Goal: Information Seeking & Learning: Learn about a topic

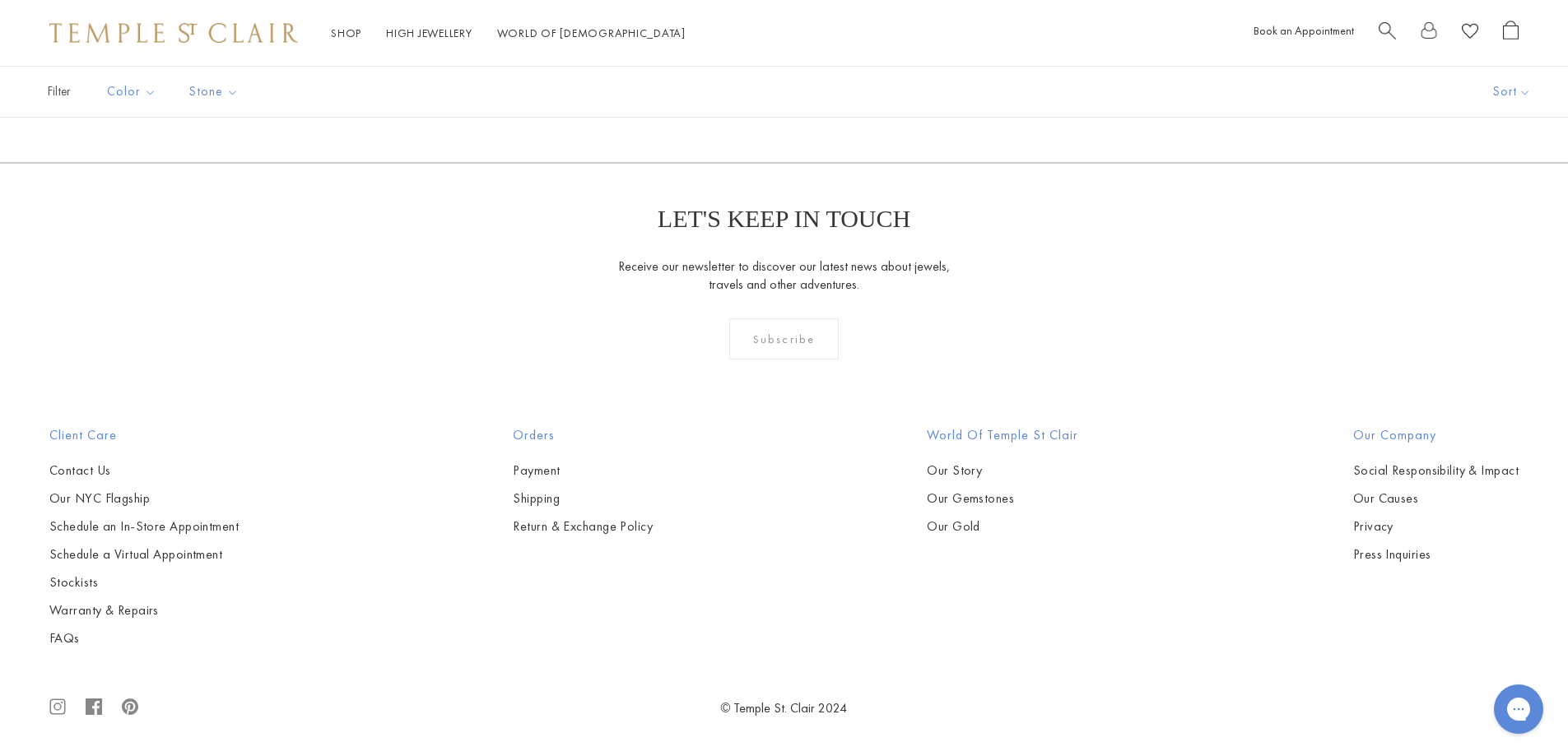
scroll to position [6915, 0]
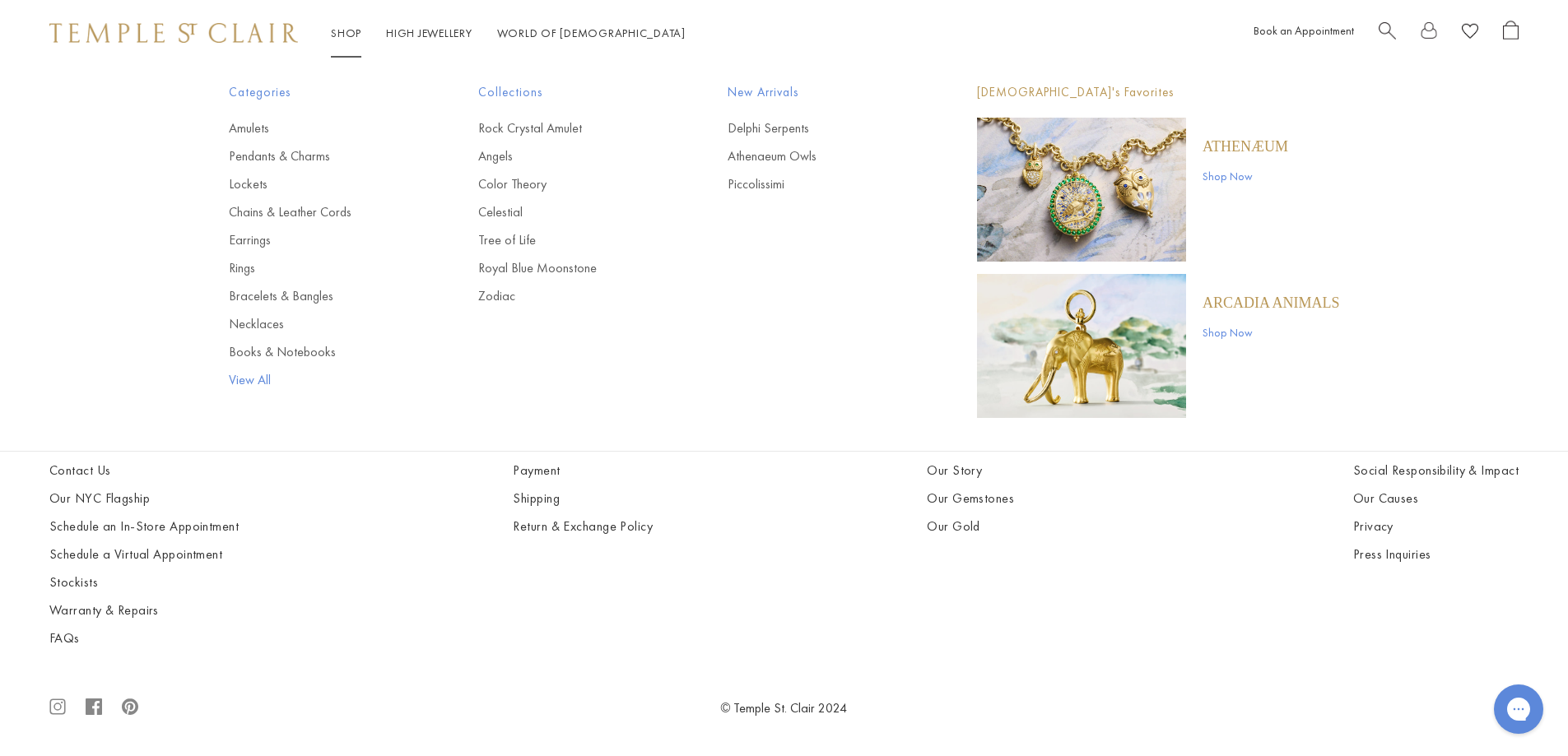
click at [249, 381] on link "View All" at bounding box center [320, 380] width 183 height 18
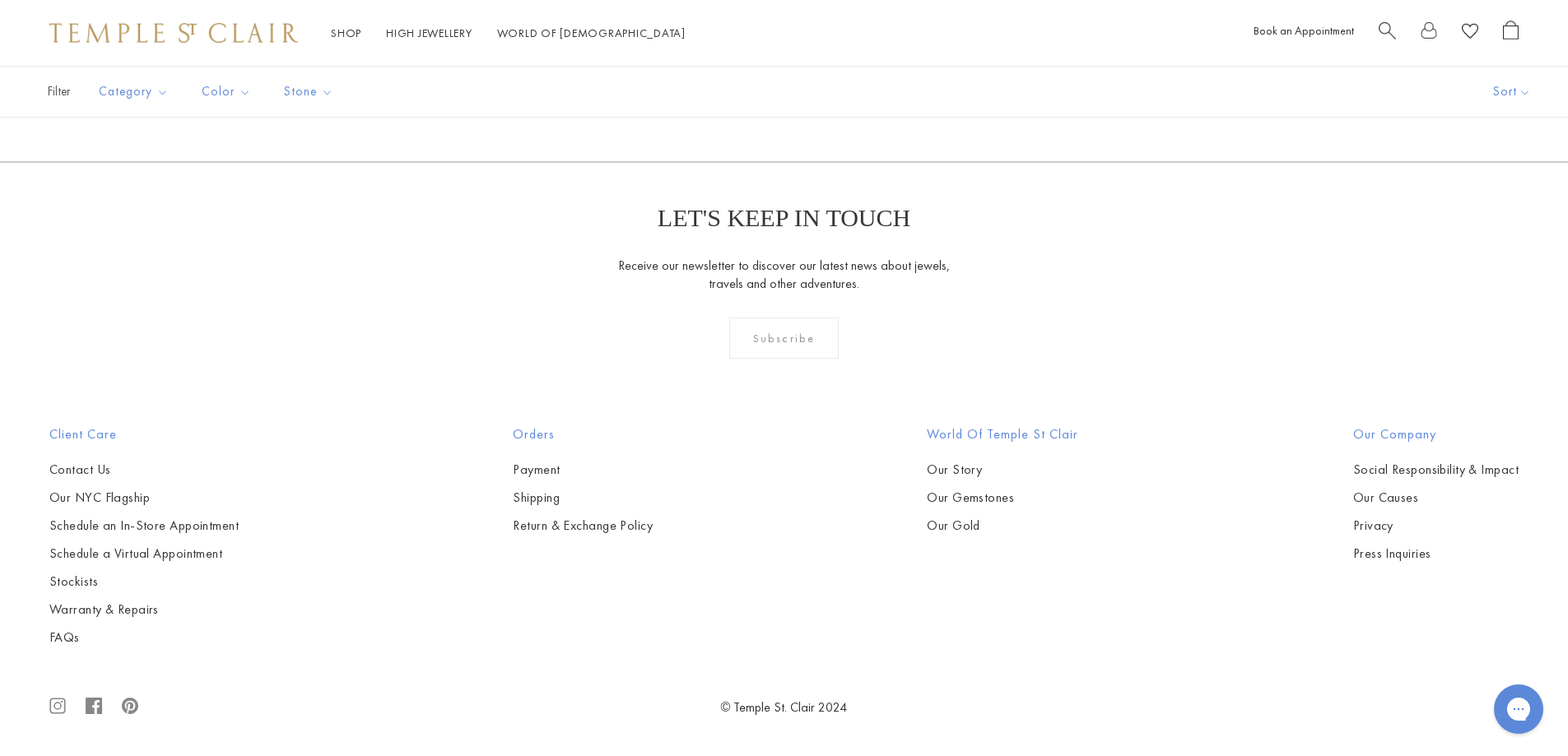
scroll to position [15969, 0]
click at [707, 95] on link "2" at bounding box center [703, 73] width 53 height 46
click at [763, 96] on link "3" at bounding box center [755, 74] width 53 height 46
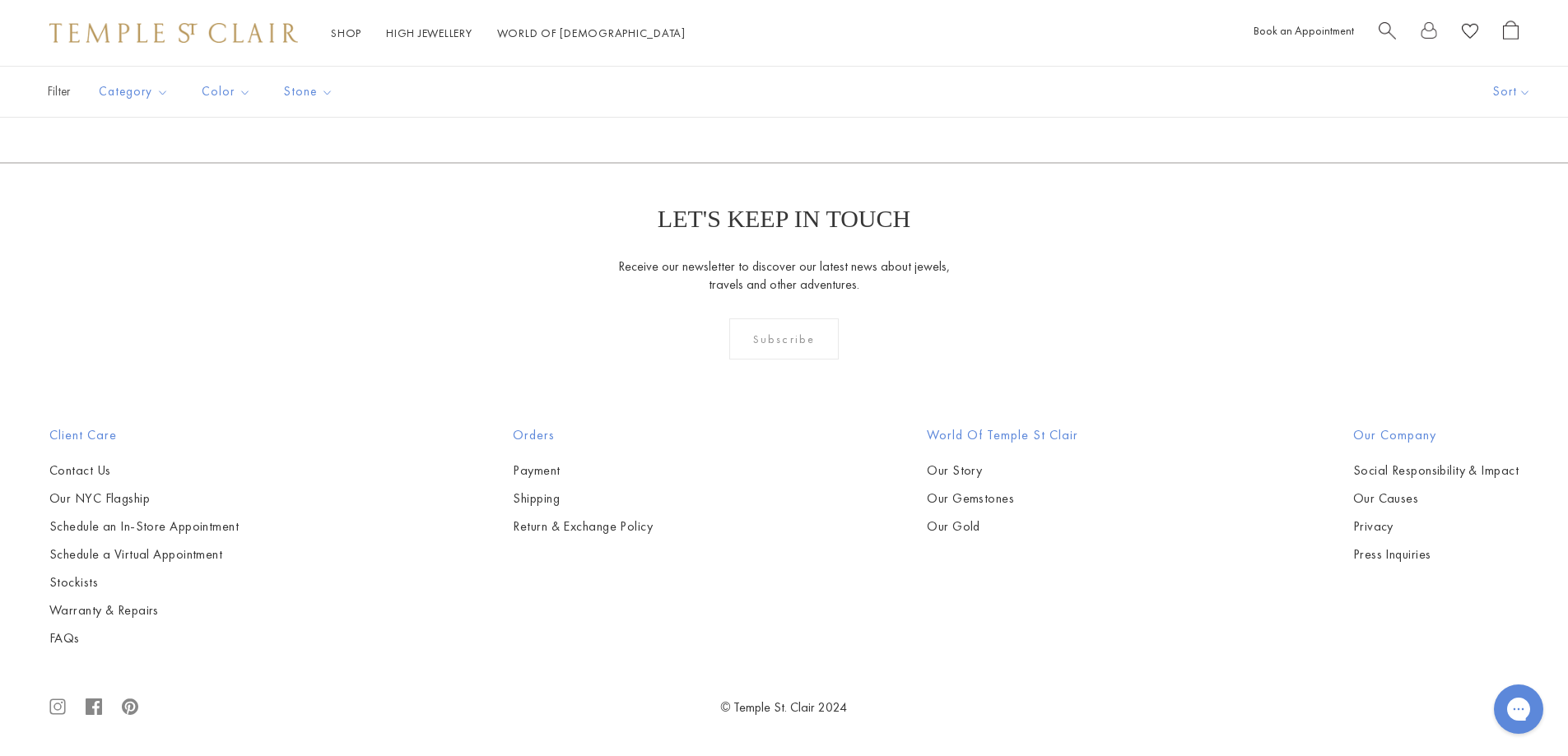
click at [795, 96] on link "4" at bounding box center [782, 74] width 53 height 46
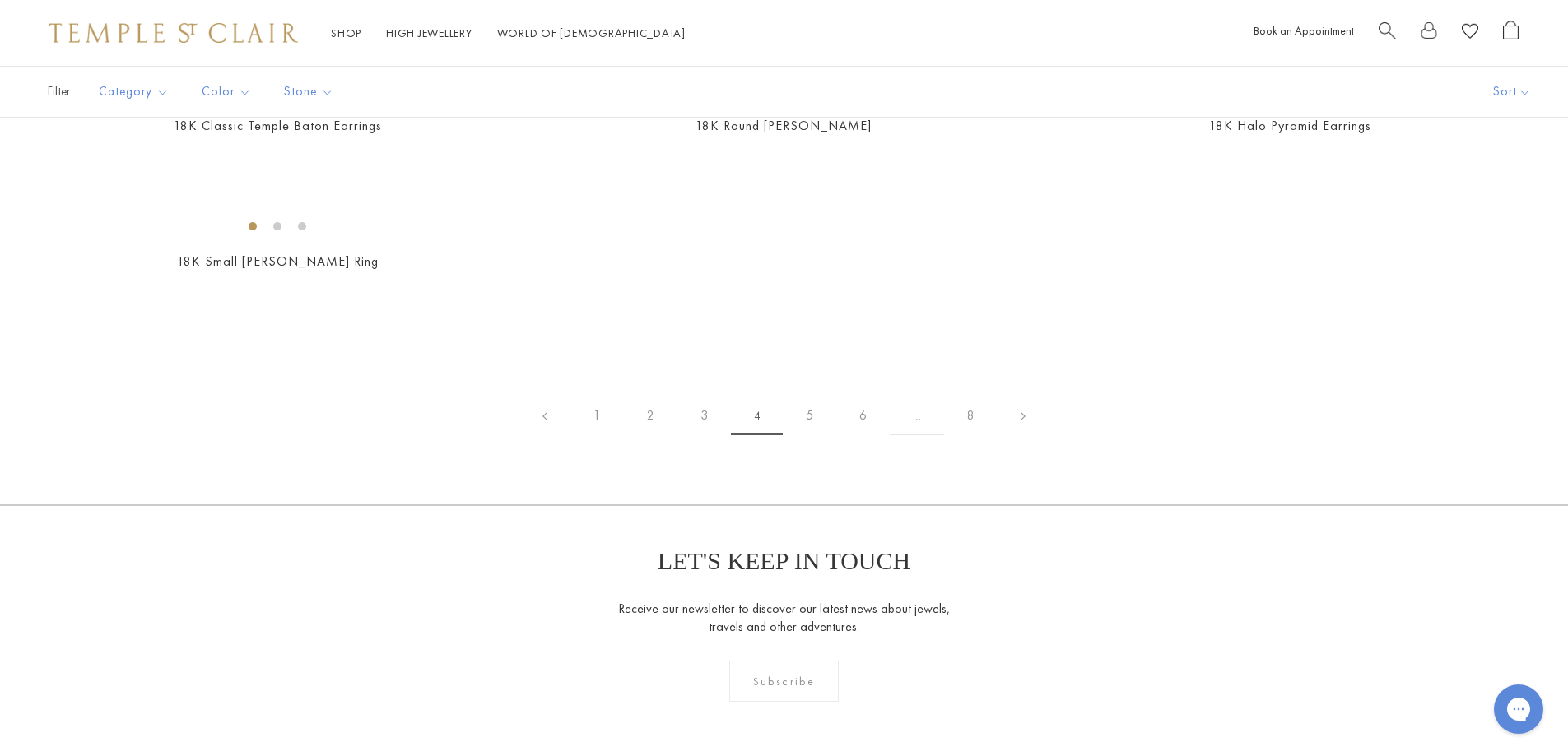
scroll to position [2470, 0]
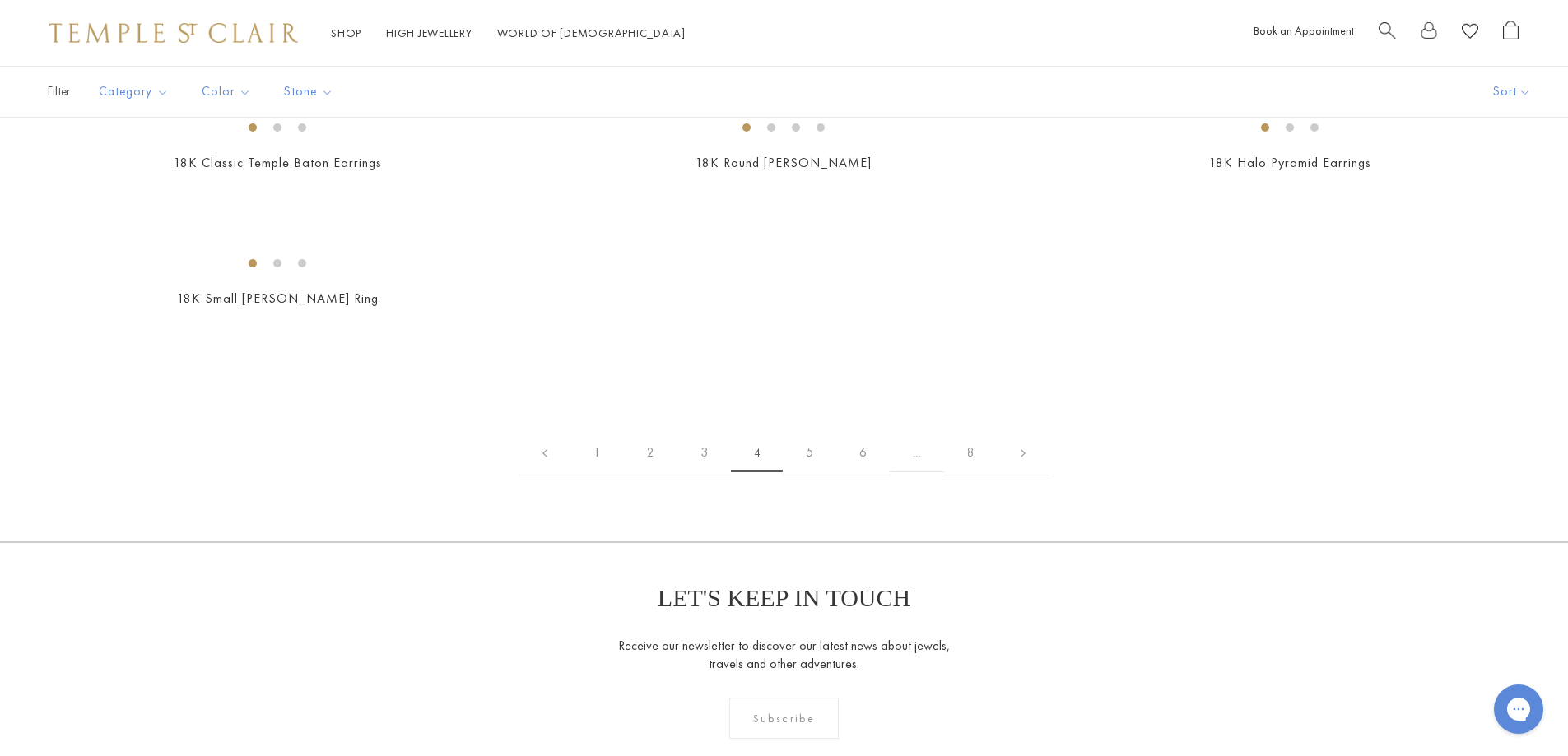
click at [0, 0] on img at bounding box center [0, 0] width 0 height 0
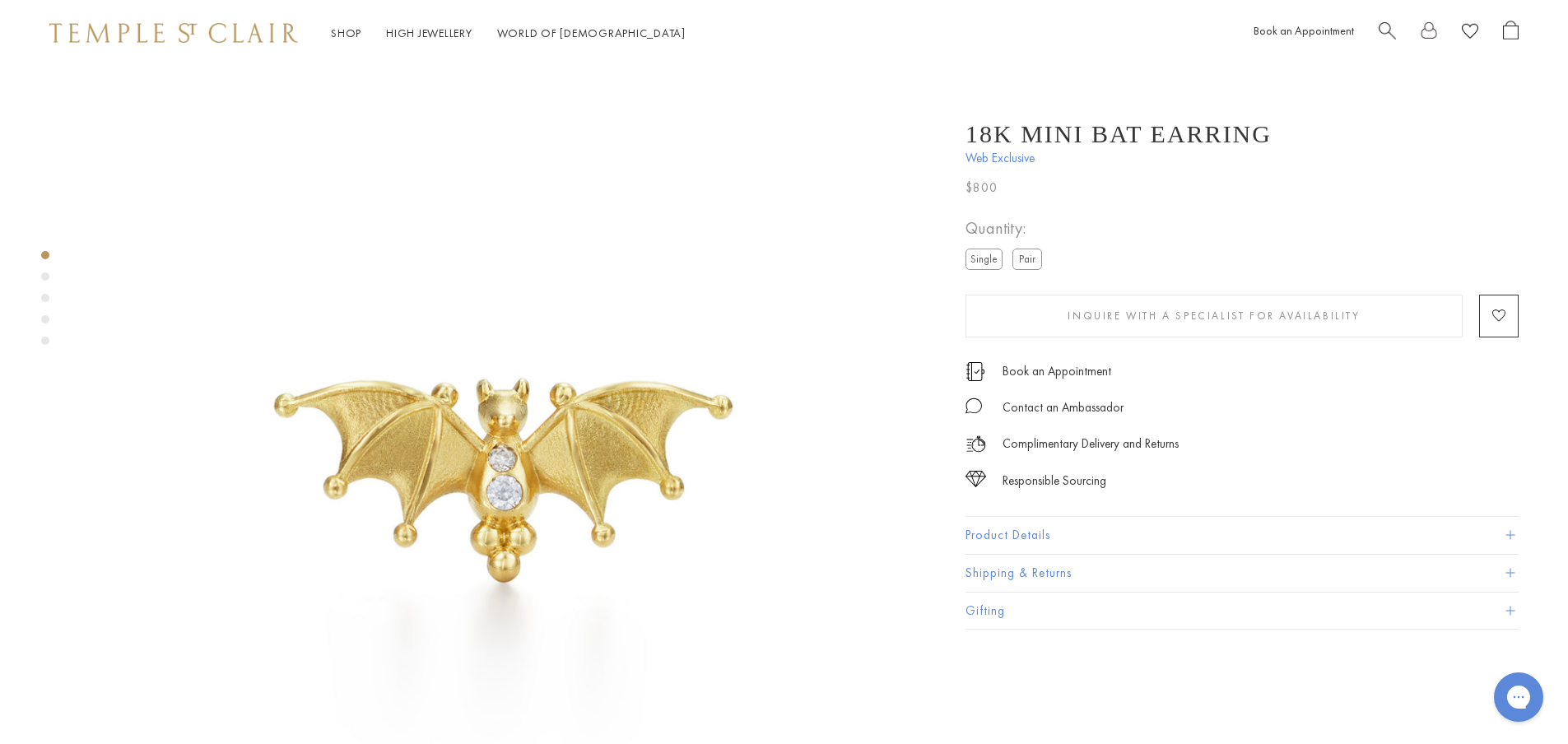
click at [1025, 266] on label "Pair" at bounding box center [1027, 258] width 30 height 20
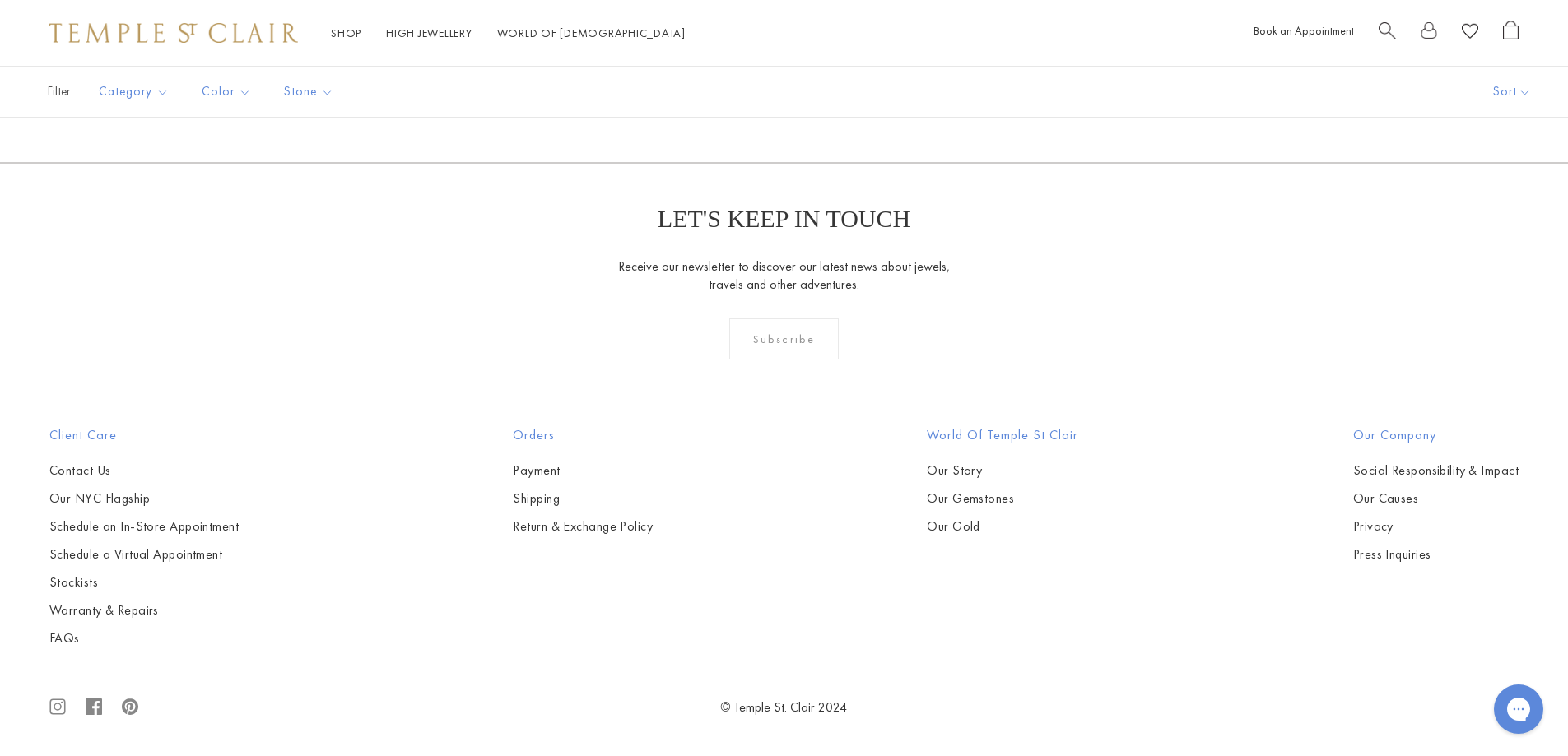
scroll to position [10783, 0]
click at [811, 96] on link "5" at bounding box center [809, 74] width 53 height 46
click at [873, 96] on link "6" at bounding box center [864, 74] width 53 height 46
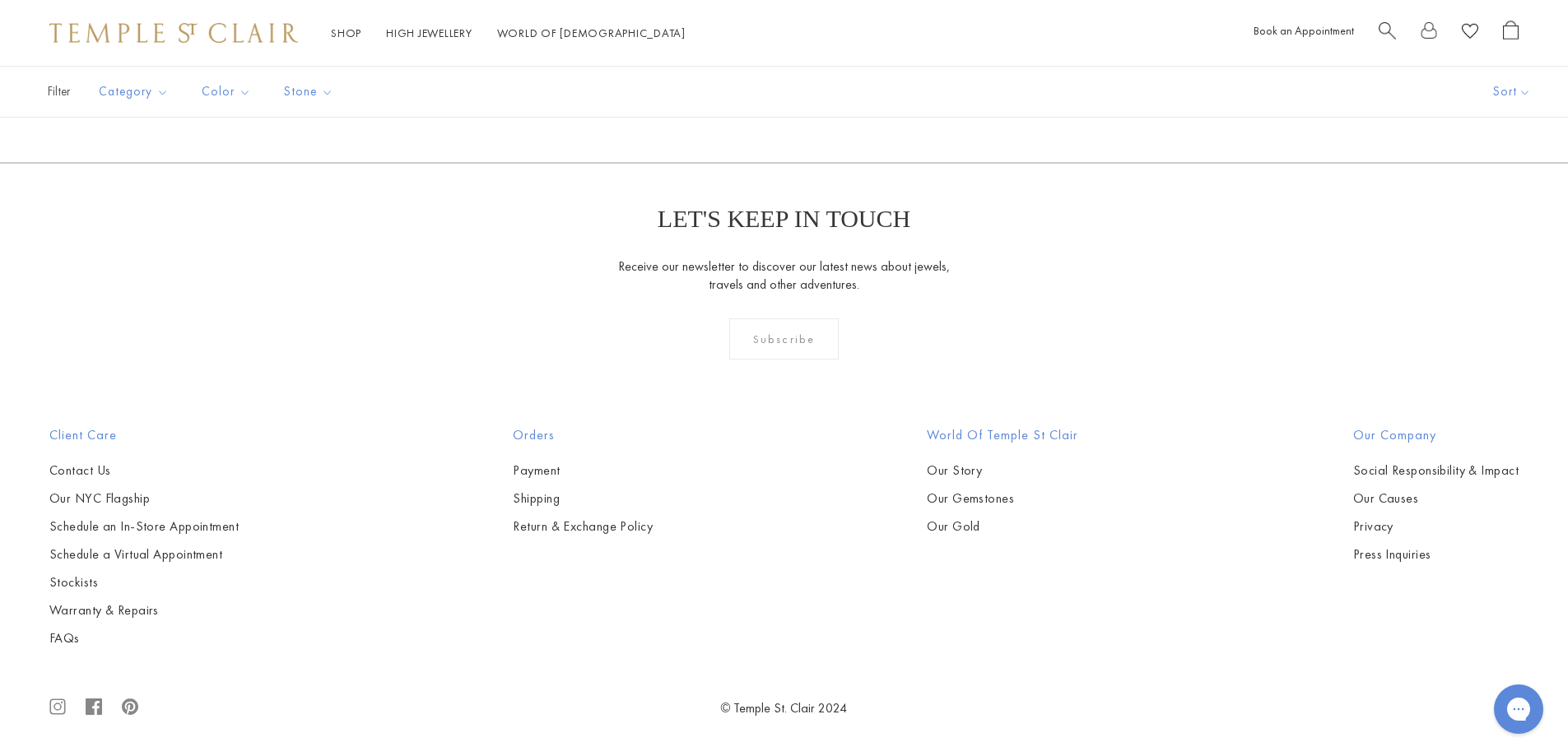
click at [893, 96] on link "7" at bounding box center [891, 74] width 53 height 46
click at [925, 95] on link "8" at bounding box center [917, 73] width 53 height 46
click at [425, 31] on link "High Jewellery High Jewellery" at bounding box center [429, 32] width 86 height 15
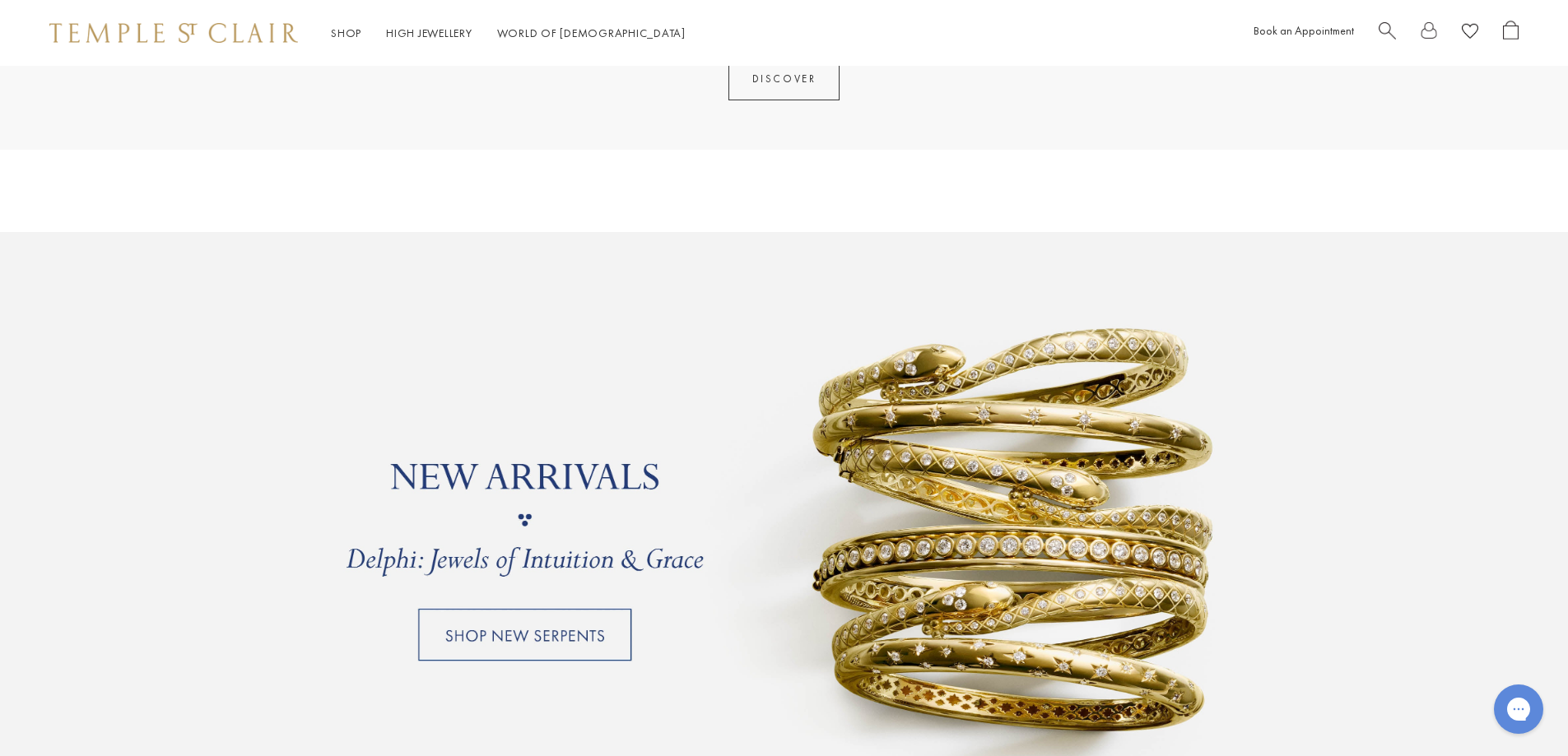
scroll to position [1070, 0]
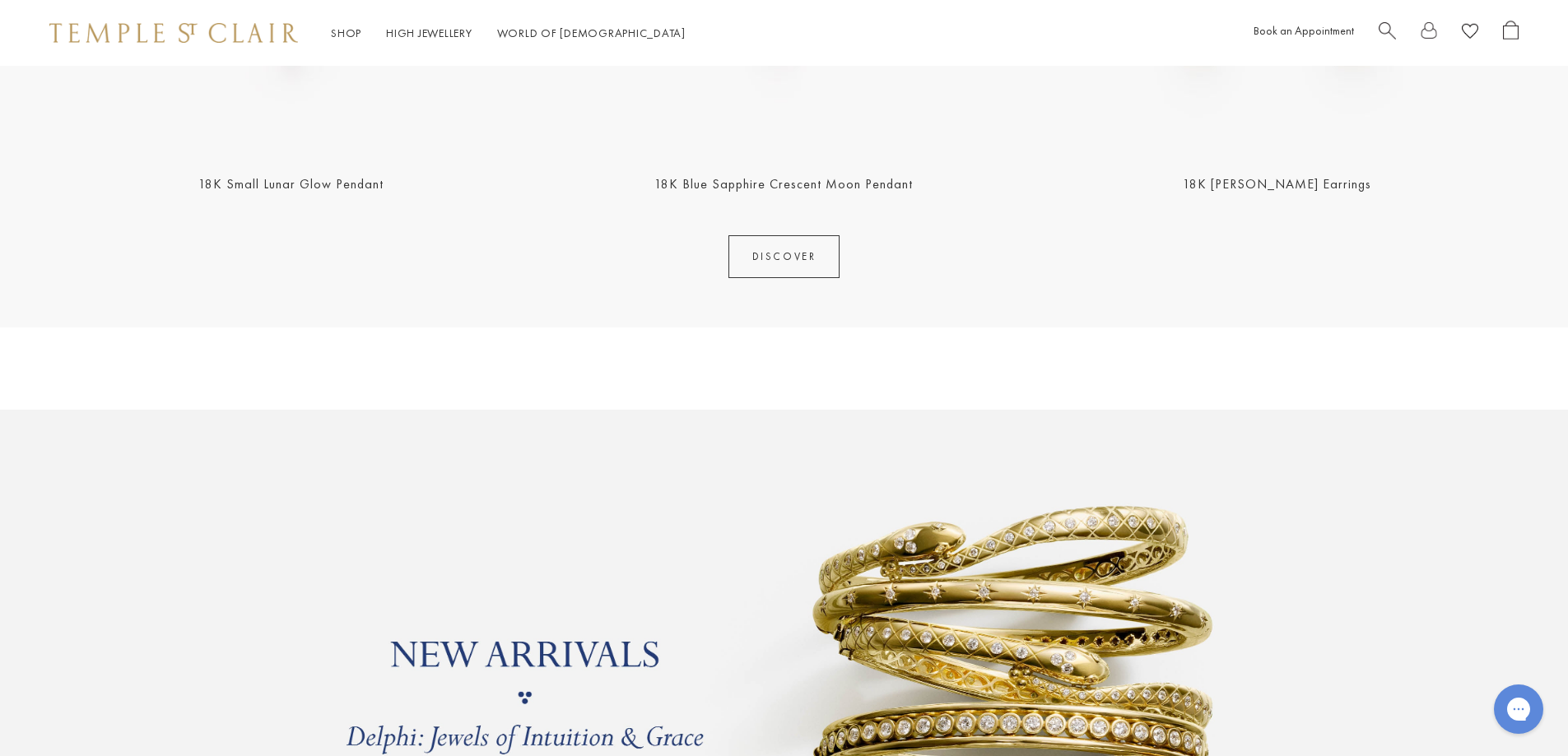
click at [772, 266] on link "DISCOVER" at bounding box center [784, 257] width 112 height 43
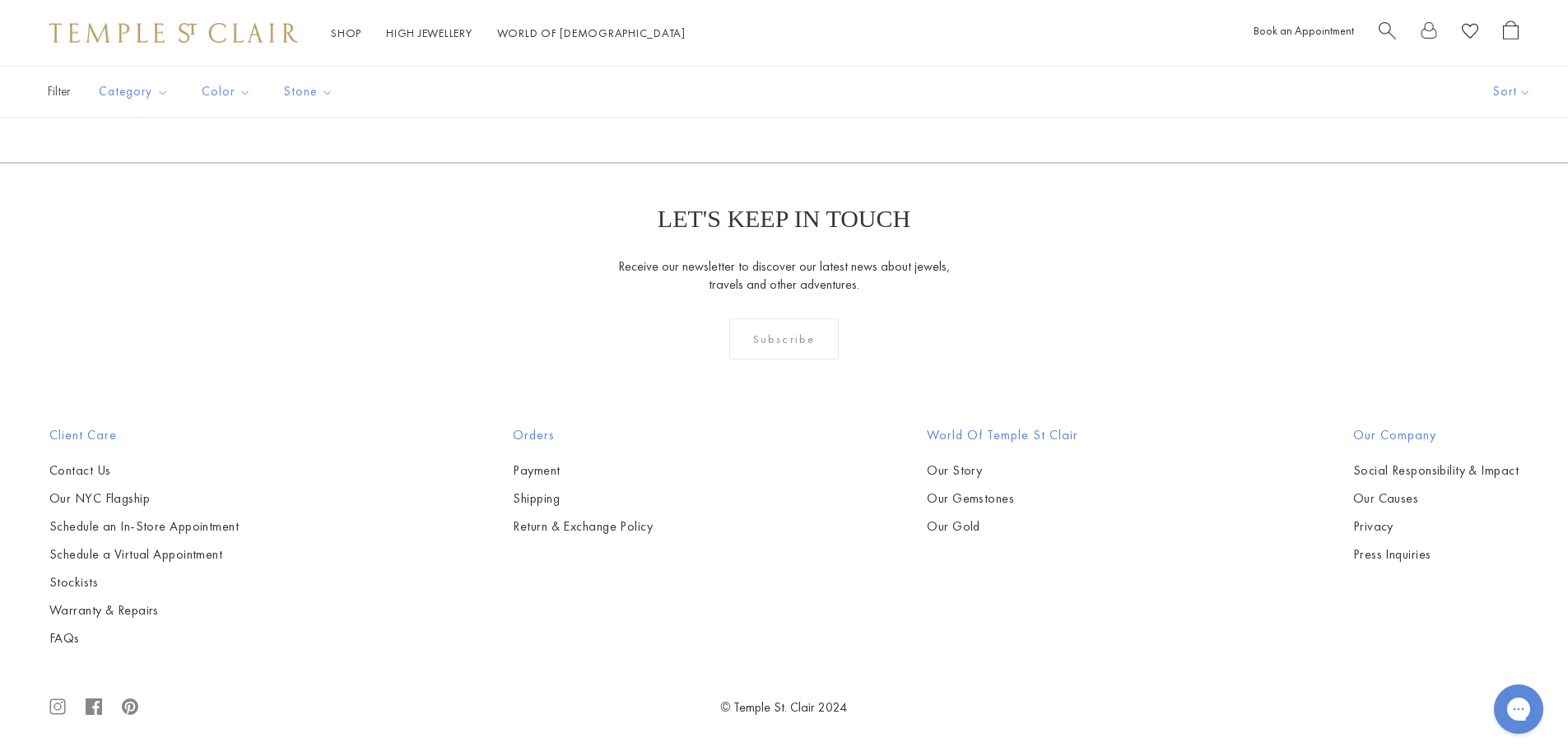
scroll to position [10149, 0]
click at [761, 96] on link "2" at bounding box center [757, 74] width 53 height 46
click at [124, 243] on button "Pendants" at bounding box center [175, 238] width 152 height 19
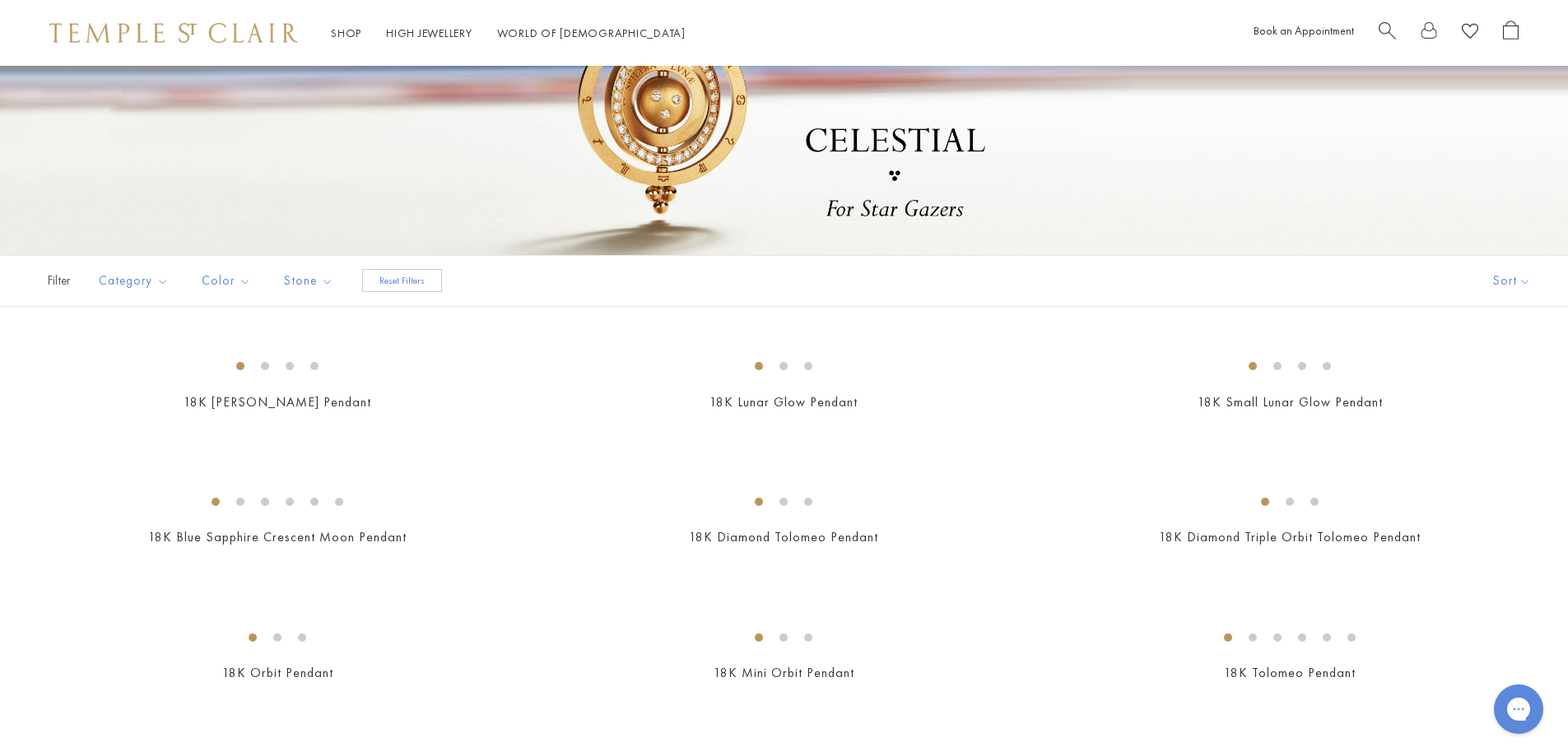
scroll to position [329, 0]
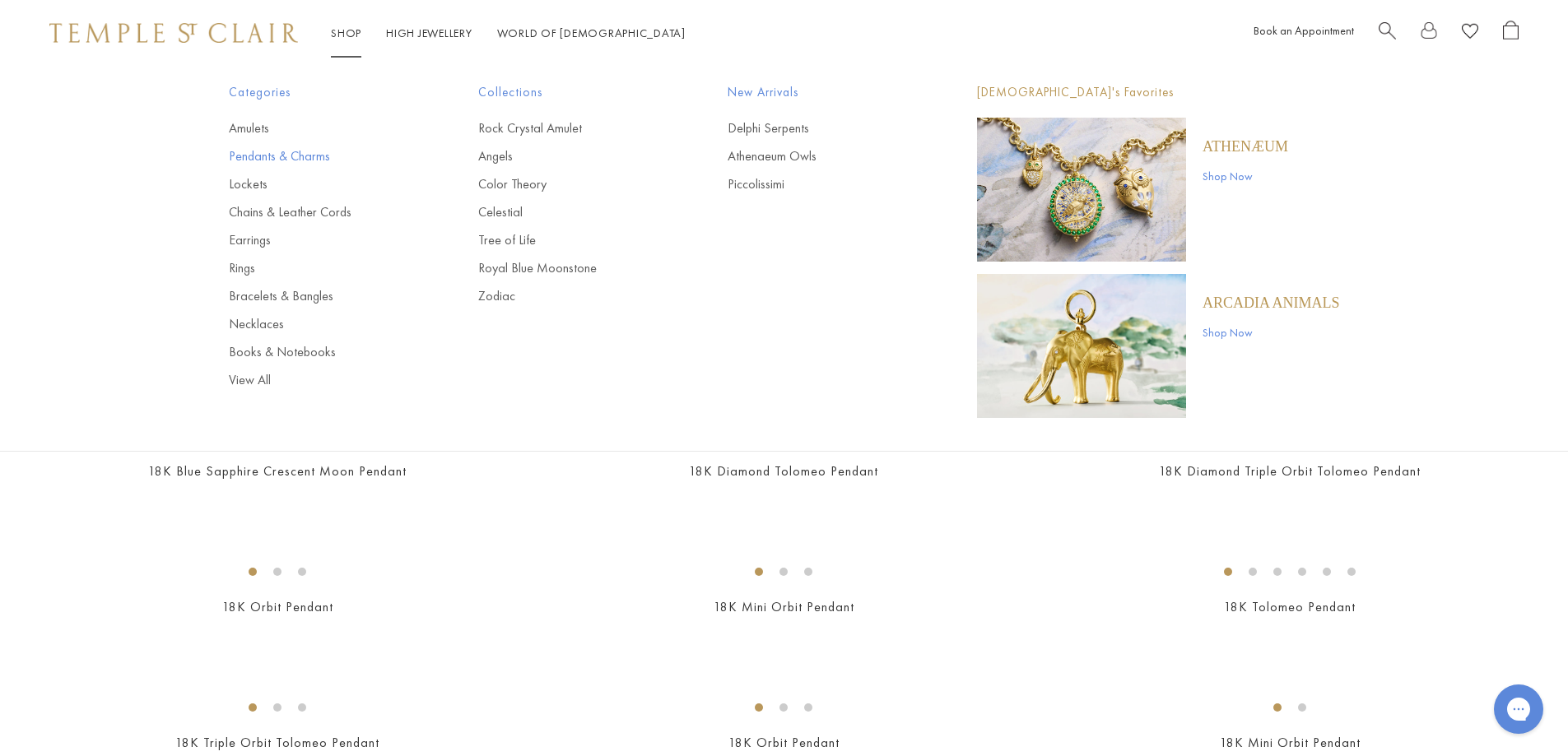
click at [250, 160] on link "Pendants & Charms" at bounding box center [320, 156] width 183 height 18
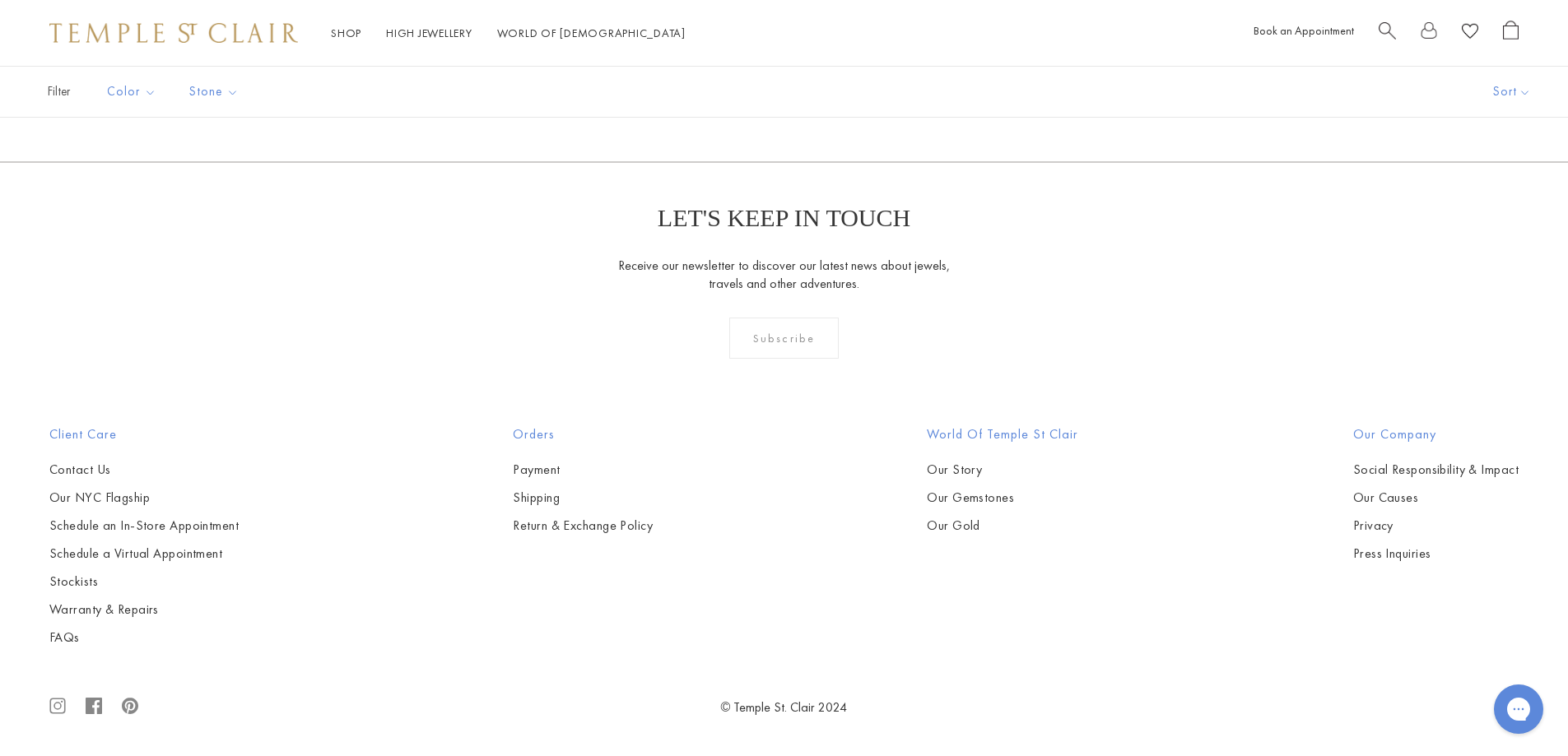
scroll to position [12759, 0]
click at [764, 95] on link "2" at bounding box center [757, 73] width 53 height 46
click at [839, 96] on link "3" at bounding box center [836, 74] width 53 height 46
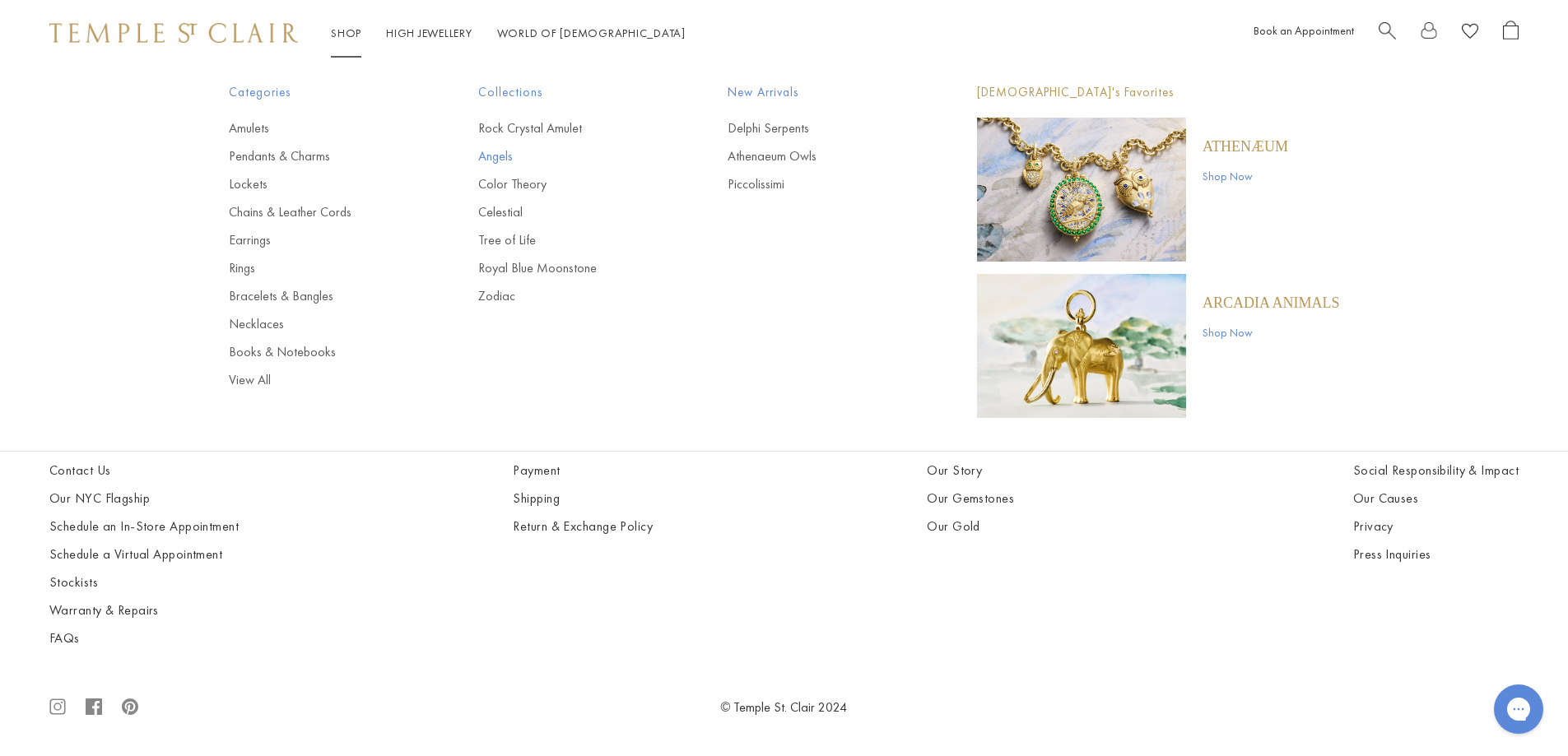
click at [506, 157] on link "Angels" at bounding box center [570, 156] width 183 height 18
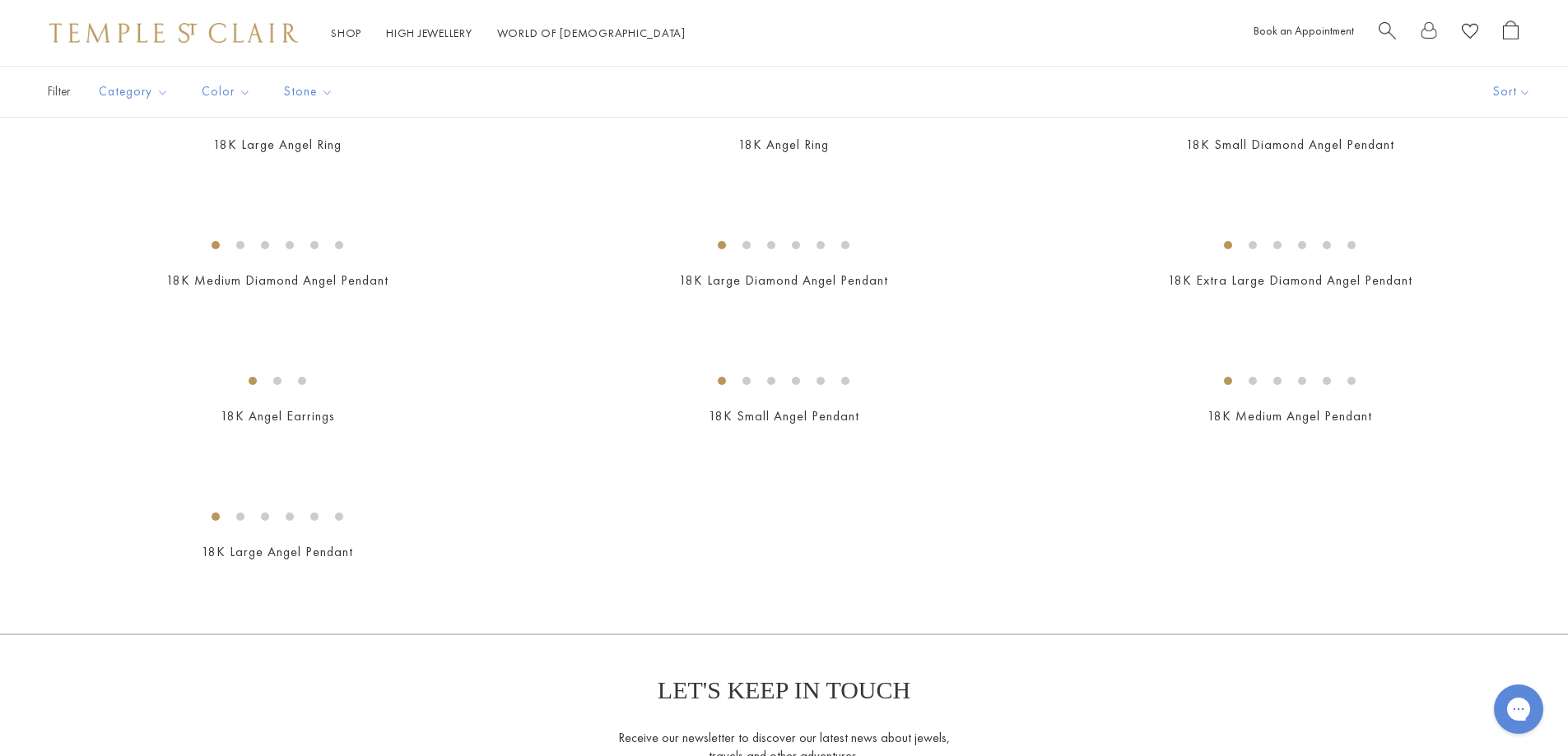
scroll to position [659, 0]
click at [0, 0] on img at bounding box center [0, 0] width 0 height 0
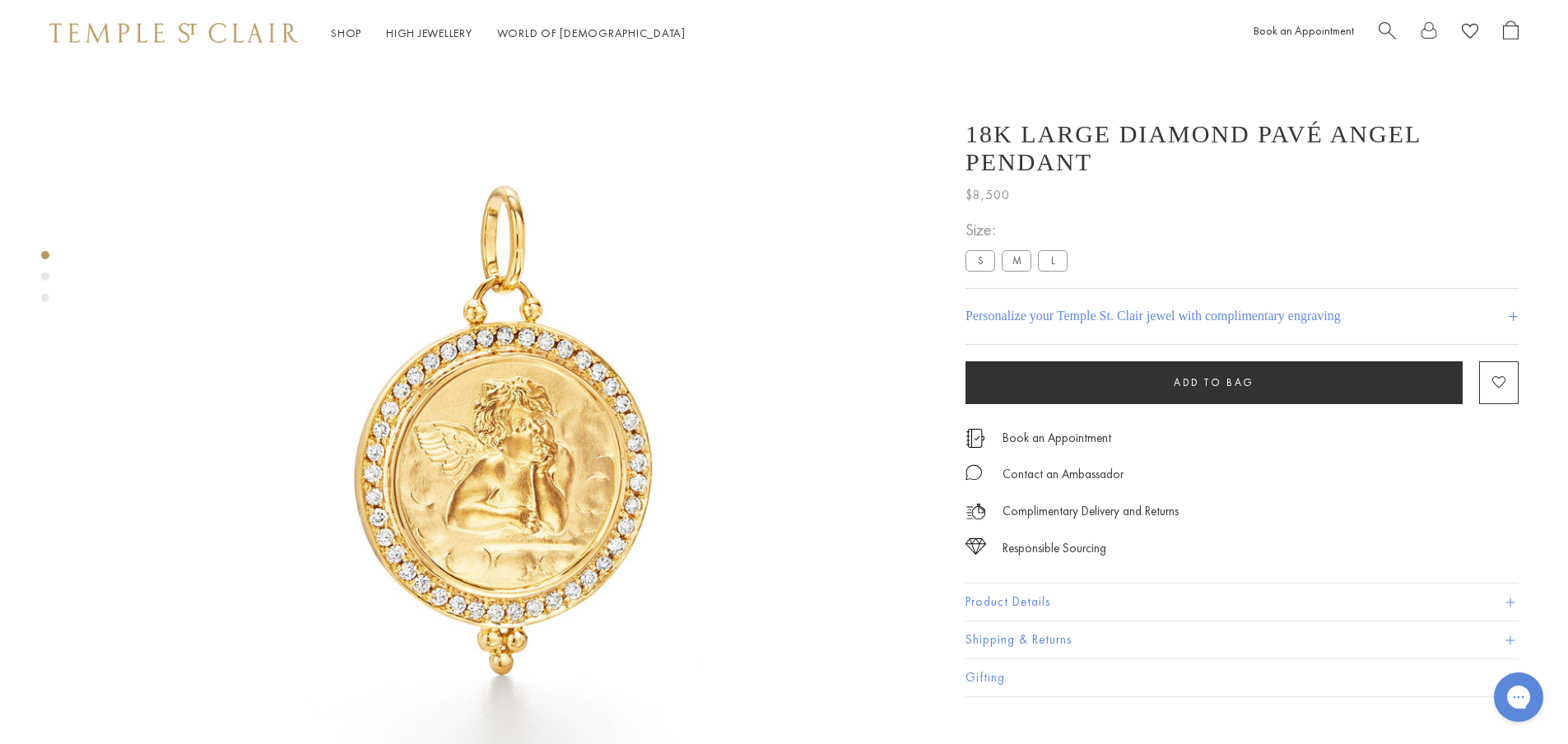
scroll to position [165, 0]
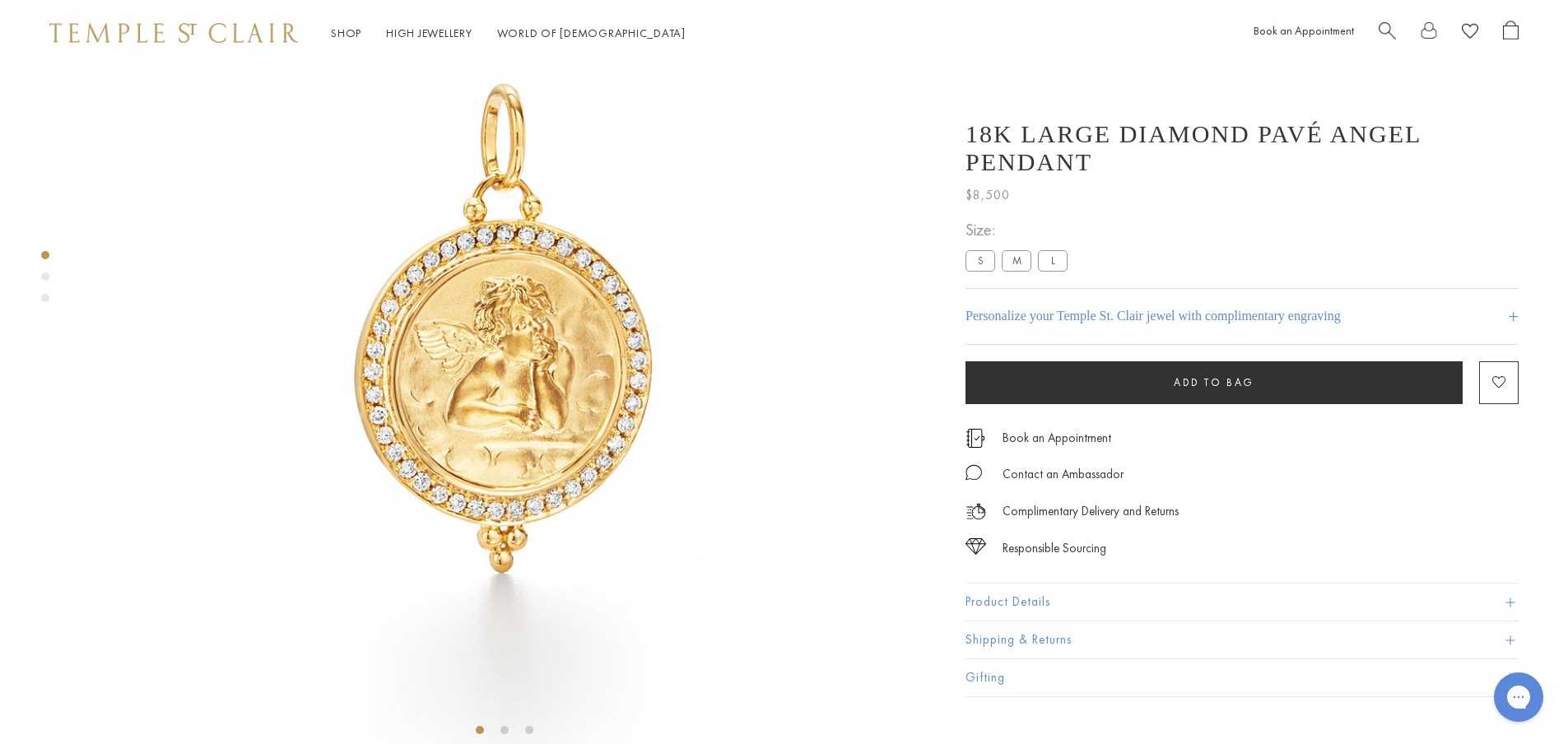
click at [1058, 250] on label "L" at bounding box center [1053, 260] width 30 height 20
click at [1042, 583] on button "Product Details" at bounding box center [1242, 601] width 553 height 37
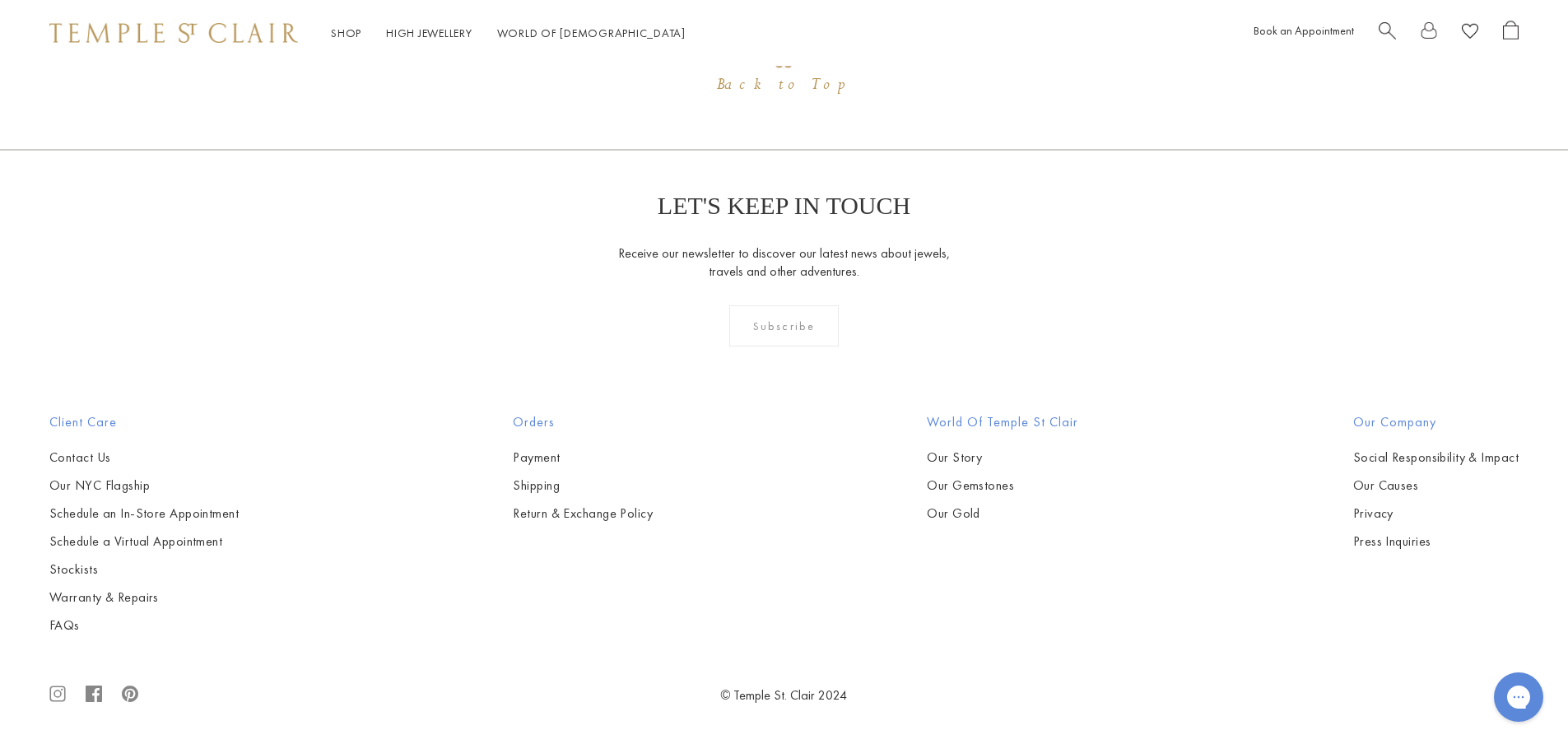
scroll to position [3209, 0]
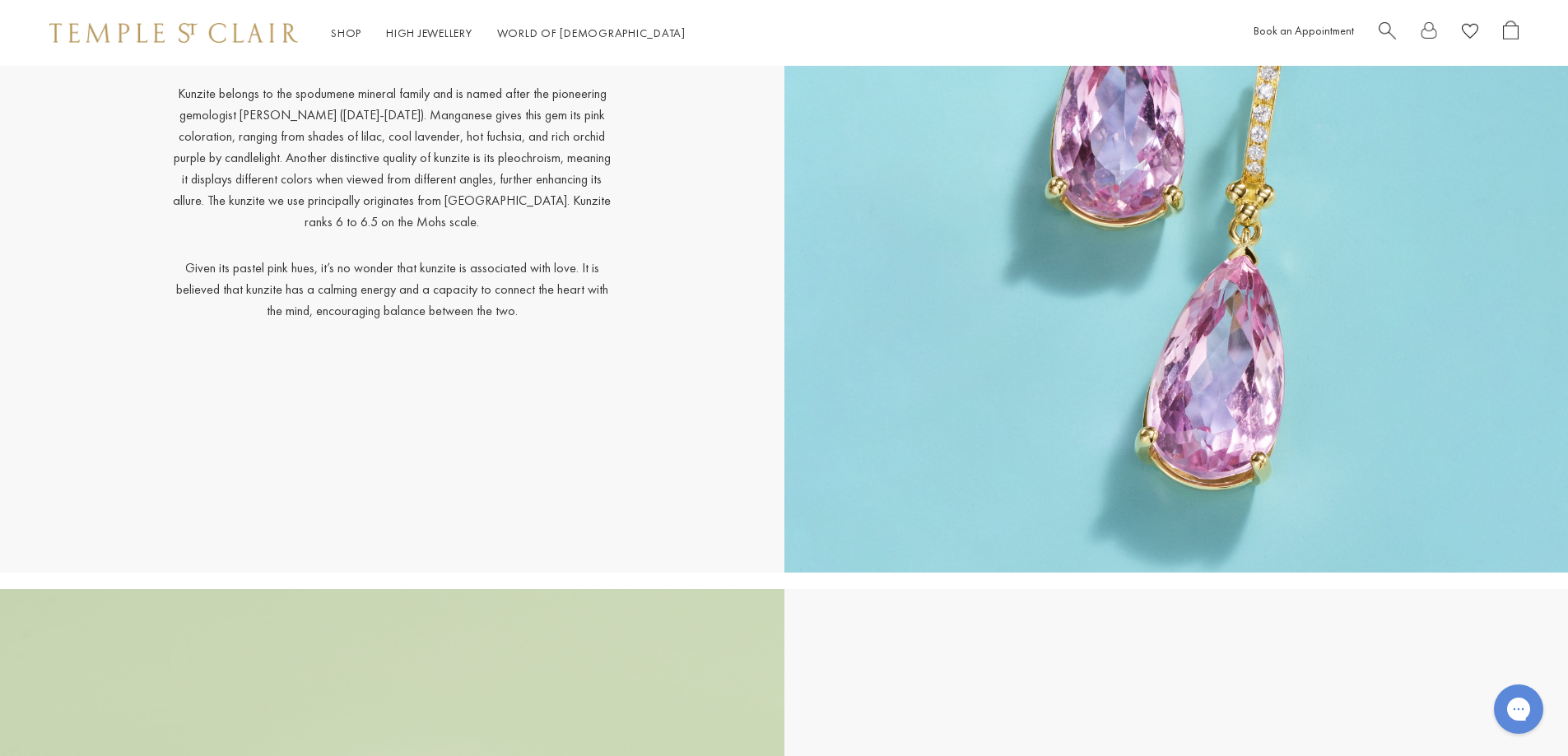
scroll to position [10619, 0]
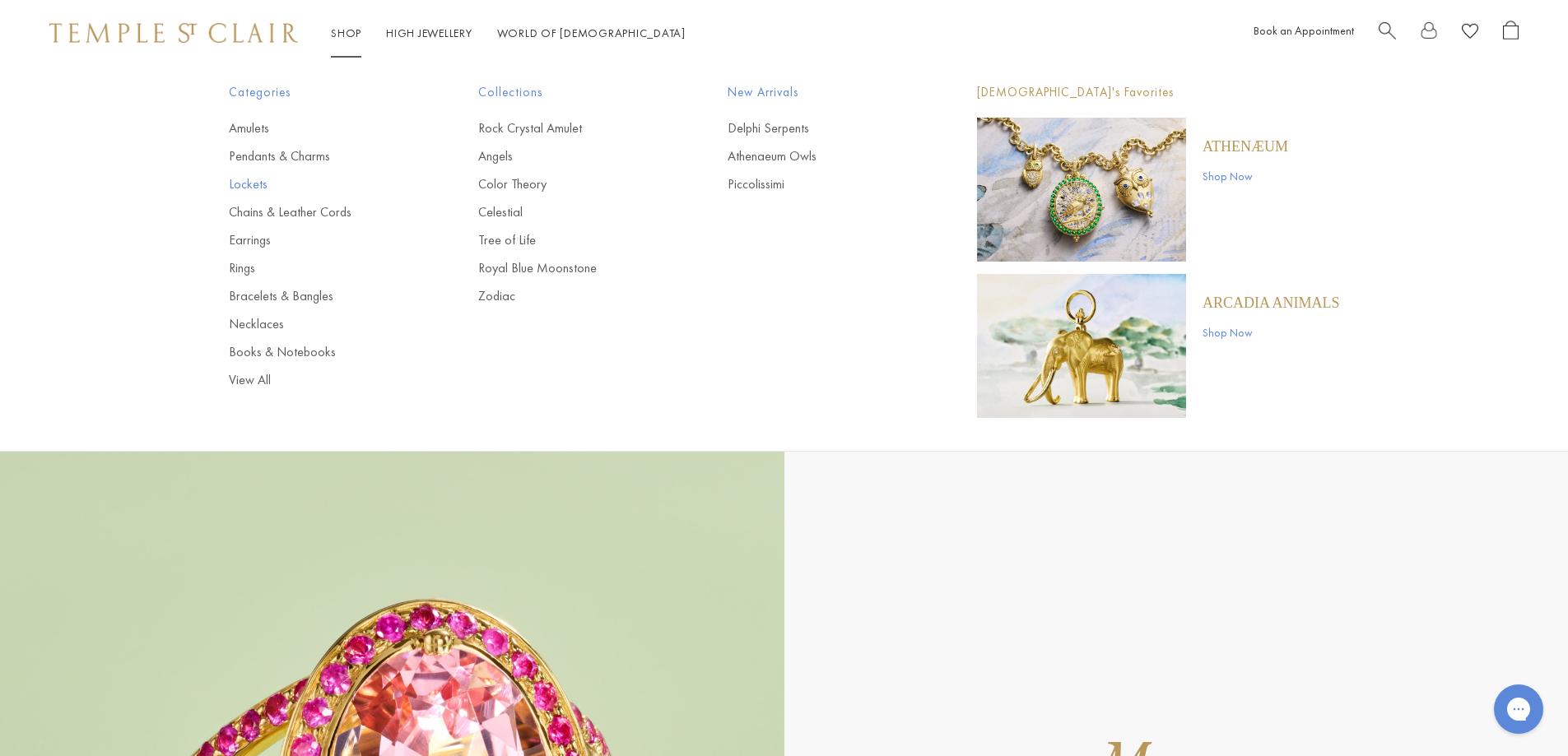
click at [258, 186] on link "Lockets" at bounding box center [320, 184] width 183 height 18
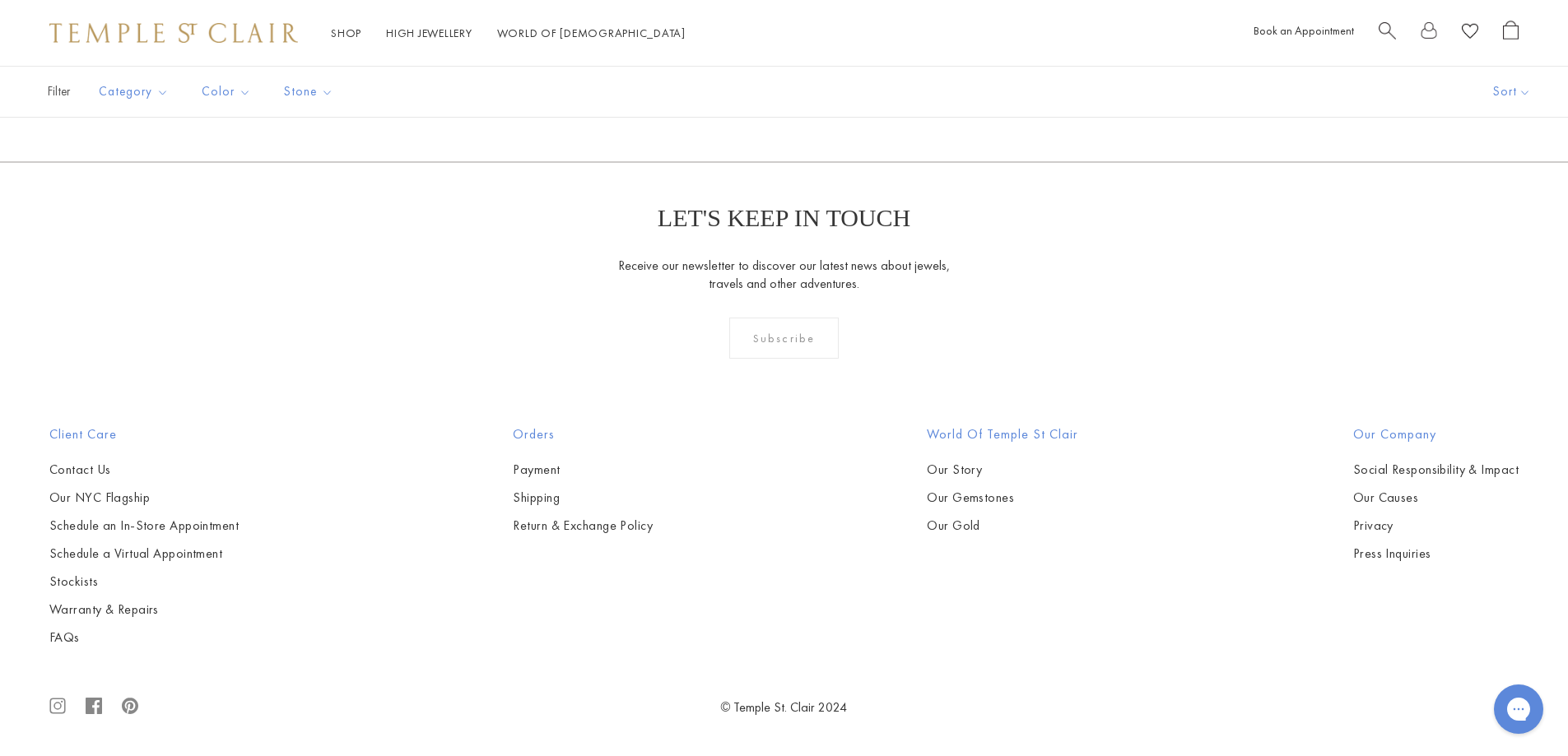
scroll to position [1152, 0]
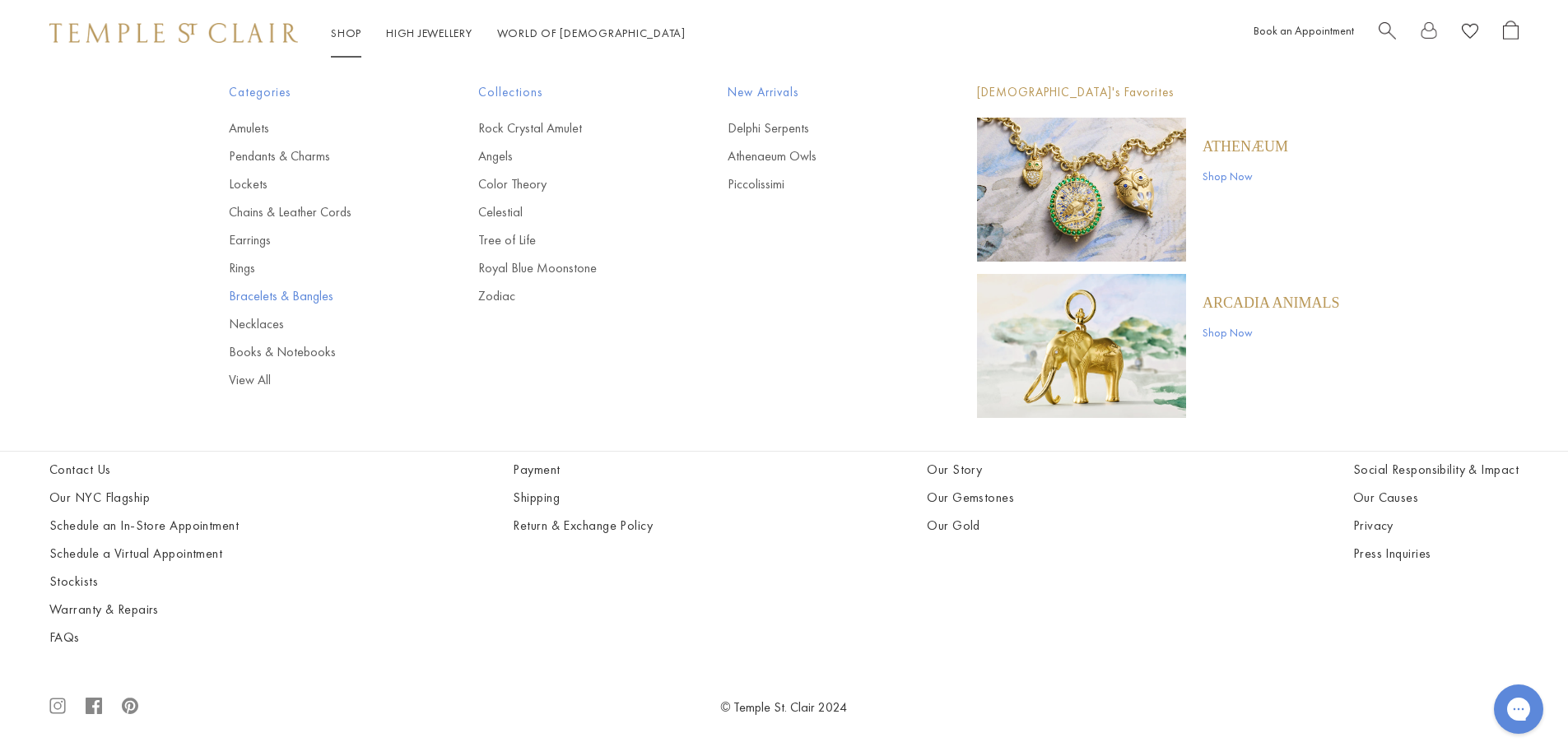
click at [249, 298] on link "Bracelets & Bangles" at bounding box center [320, 296] width 183 height 18
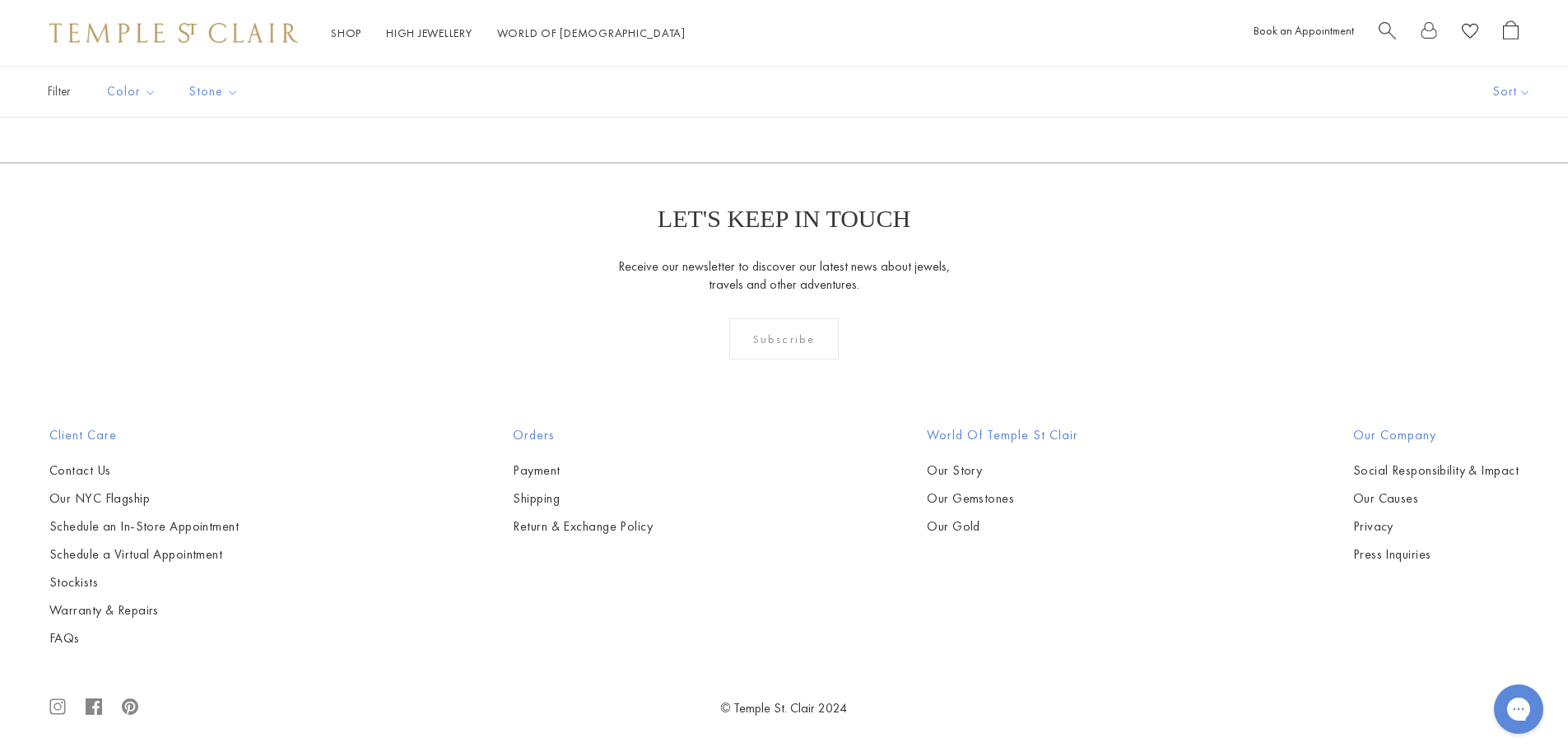
scroll to position [6256, 0]
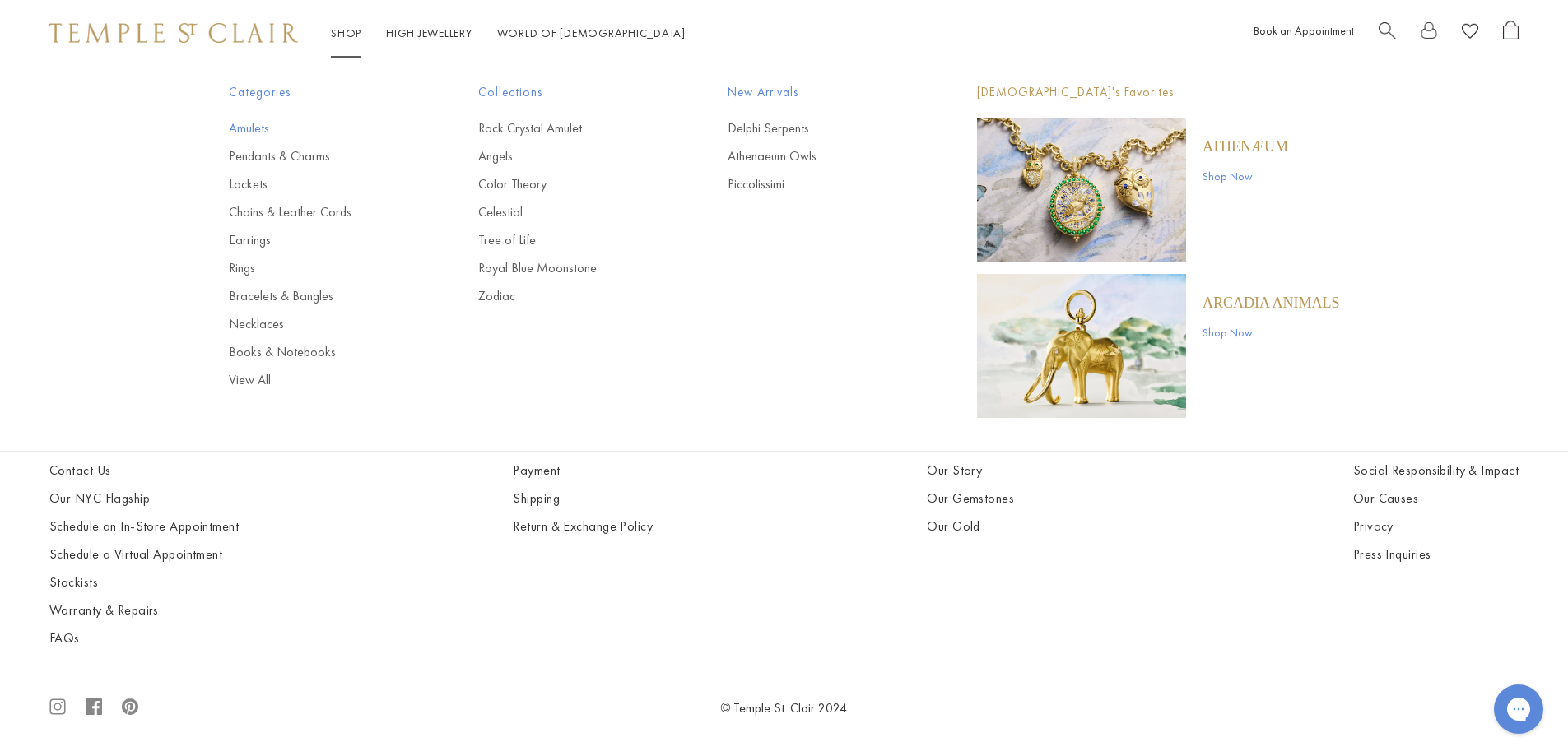
click at [255, 131] on link "Amulets" at bounding box center [320, 128] width 183 height 18
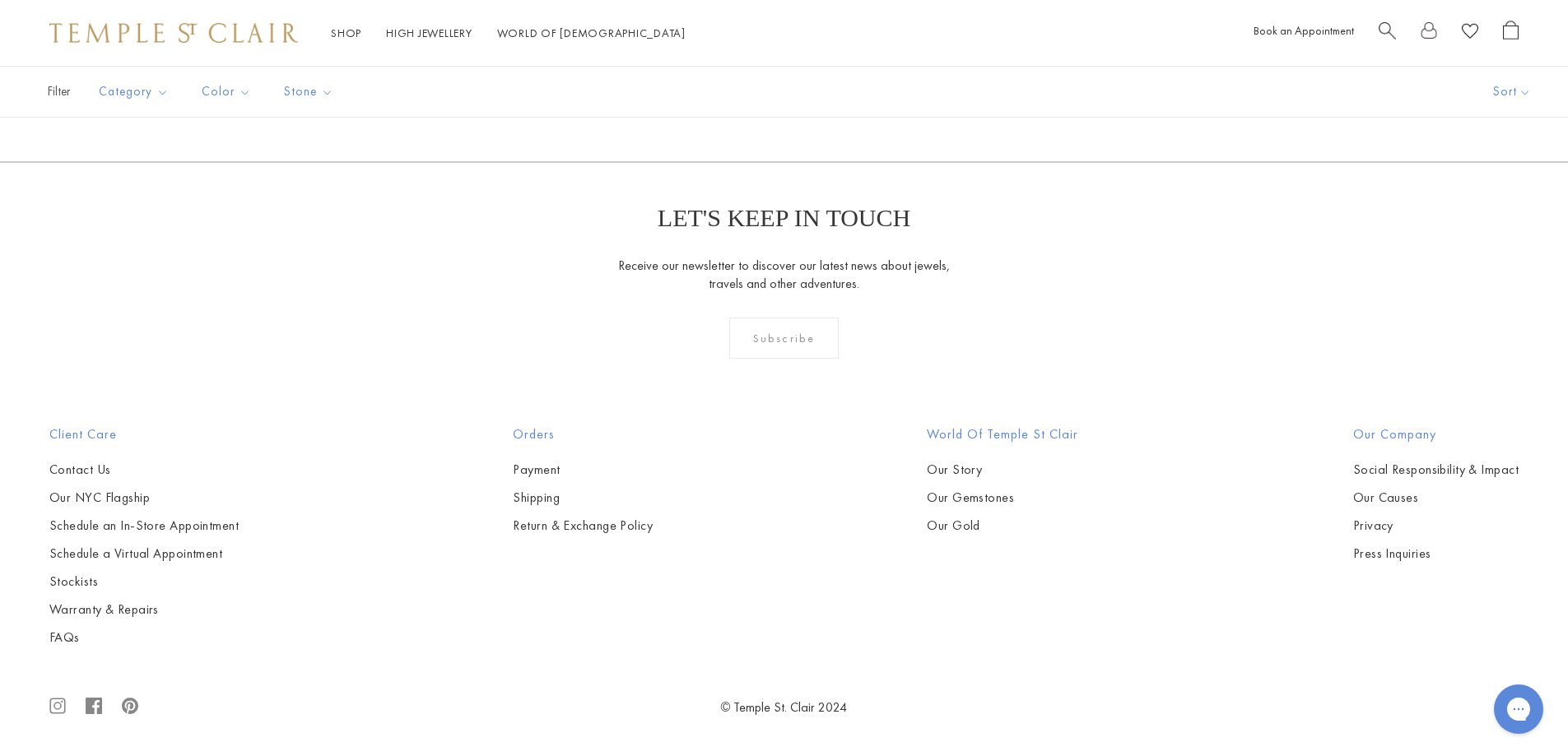
scroll to position [14076, 0]
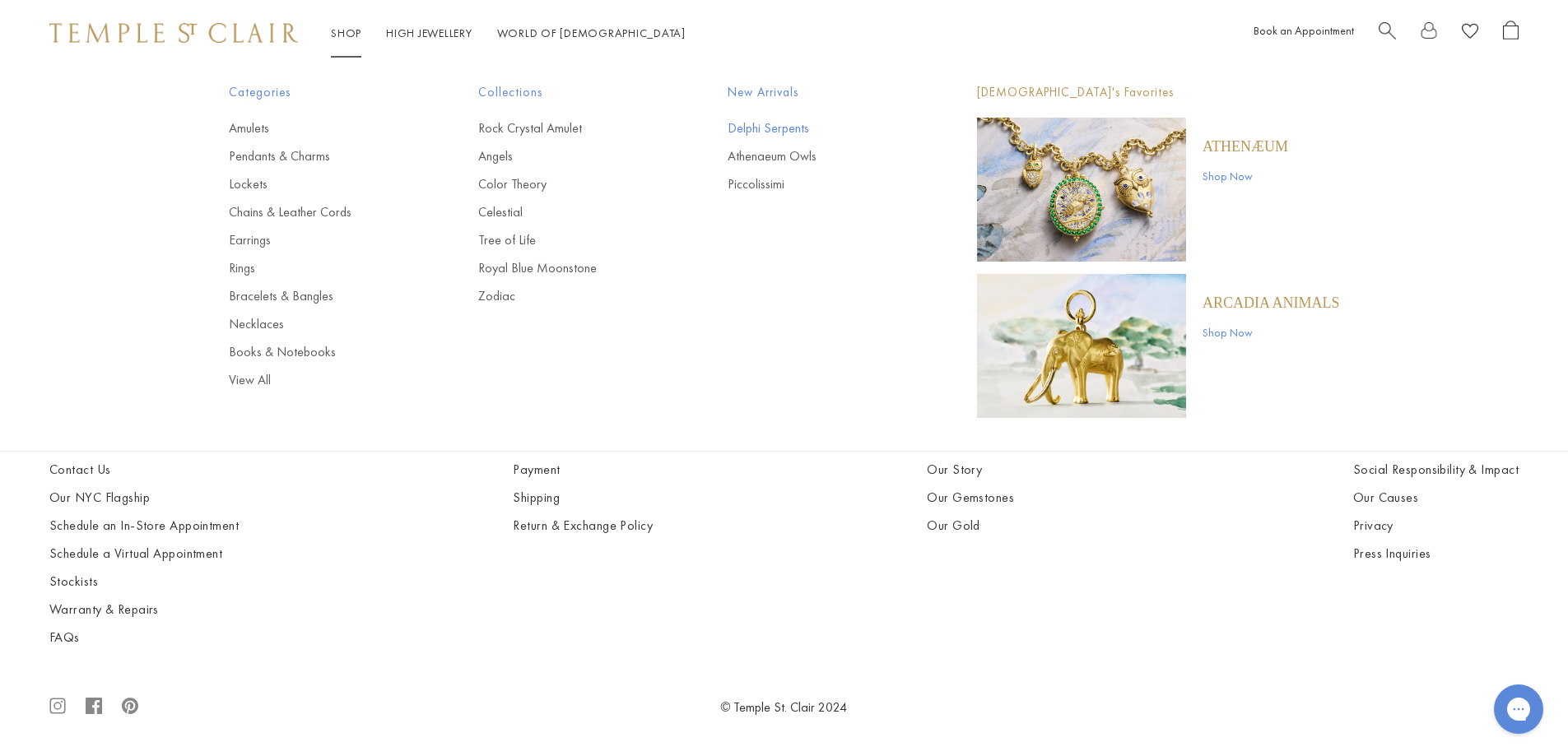
click at [770, 130] on link "Delphi Serpents" at bounding box center [819, 128] width 183 height 18
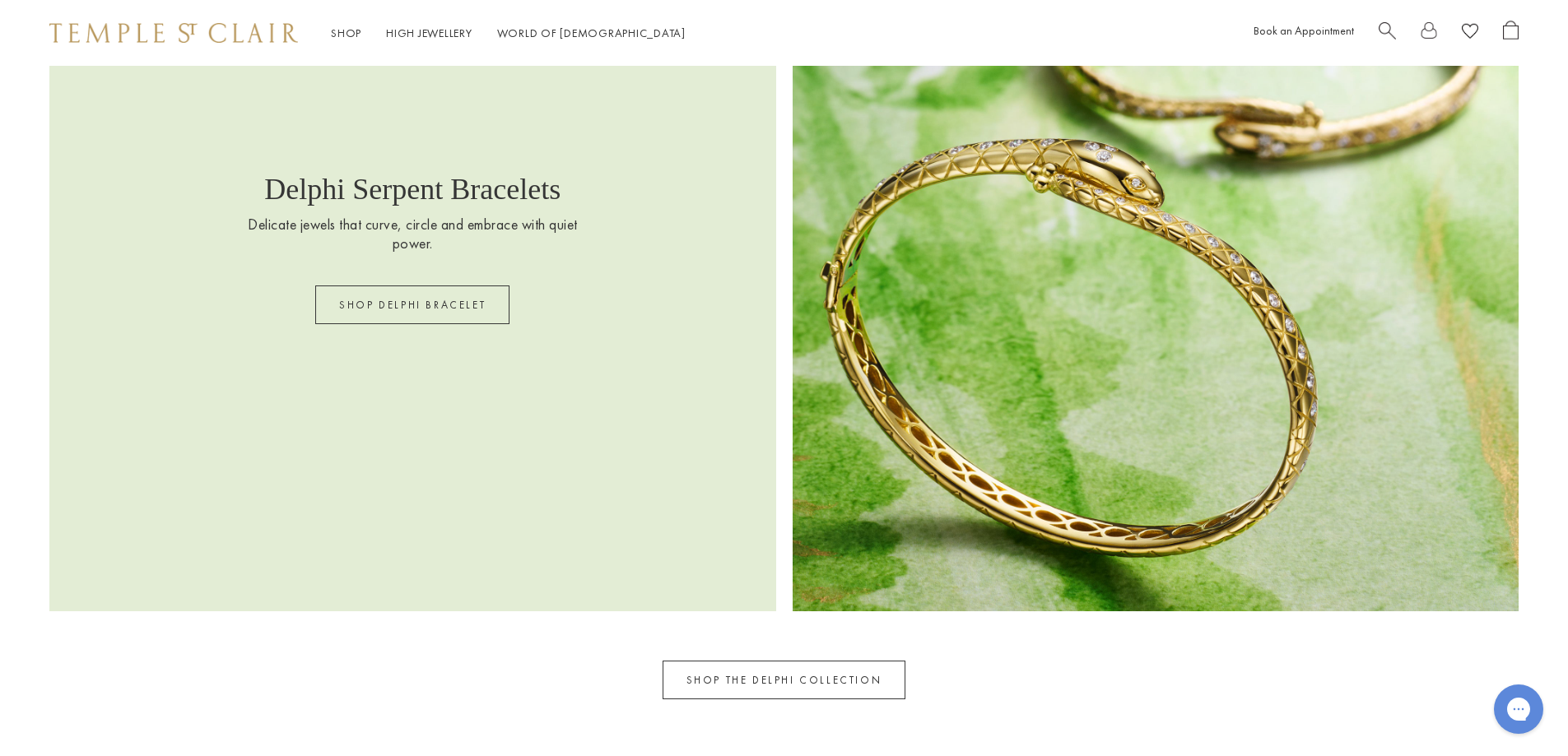
scroll to position [3601, 0]
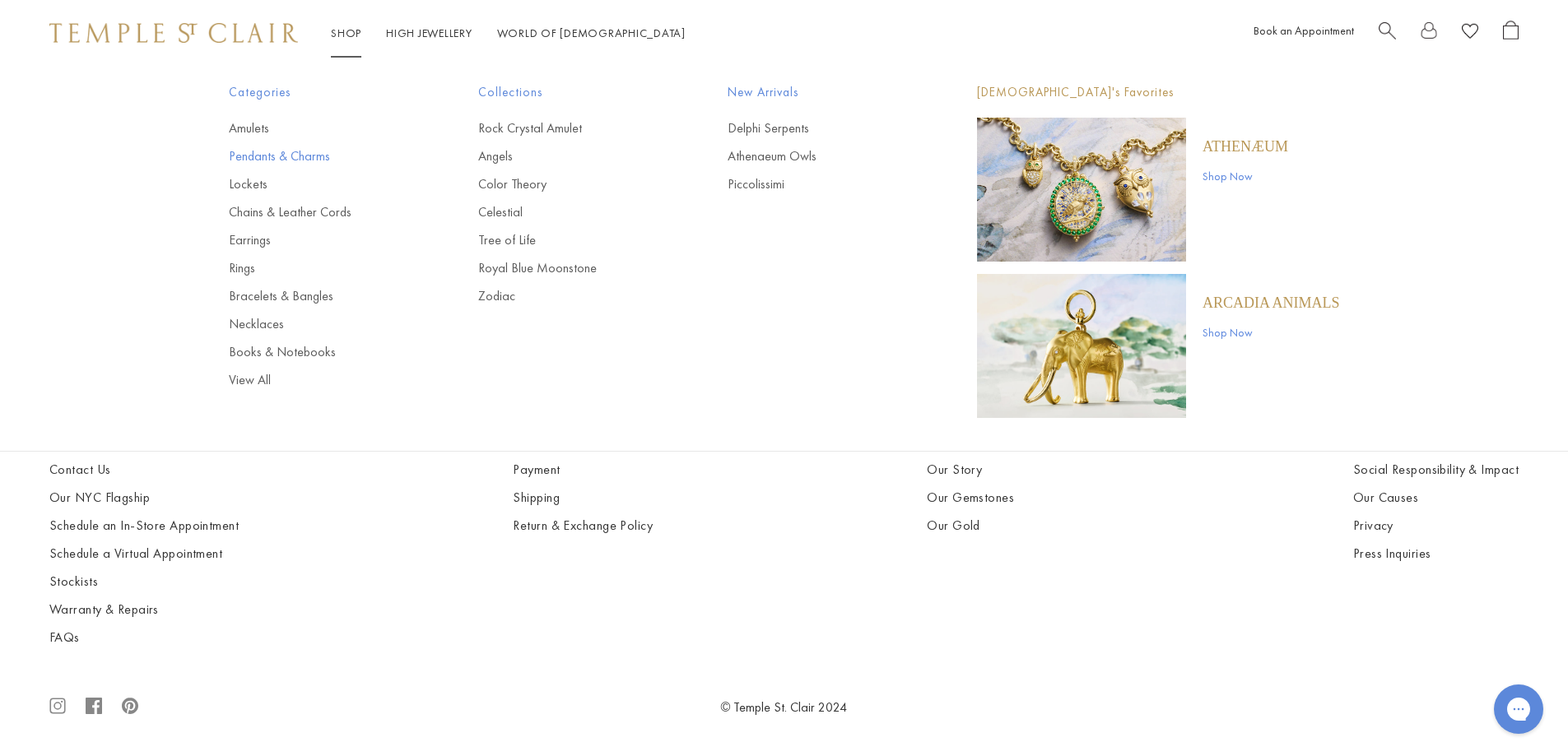
click at [251, 157] on link "Pendants & Charms" at bounding box center [320, 156] width 183 height 18
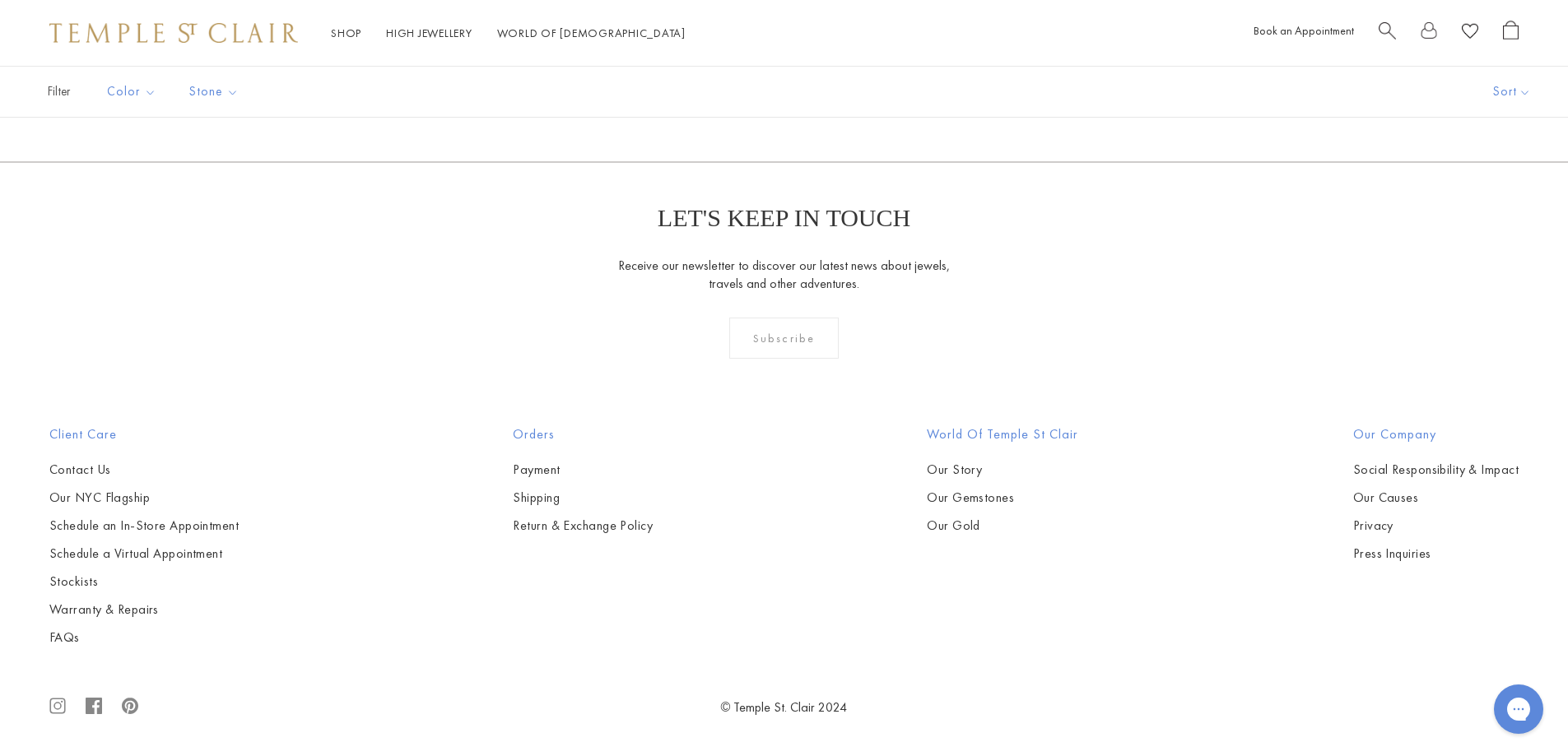
scroll to position [12759, 0]
click at [751, 95] on link "2" at bounding box center [757, 73] width 53 height 46
click at [832, 96] on link "3" at bounding box center [836, 74] width 53 height 46
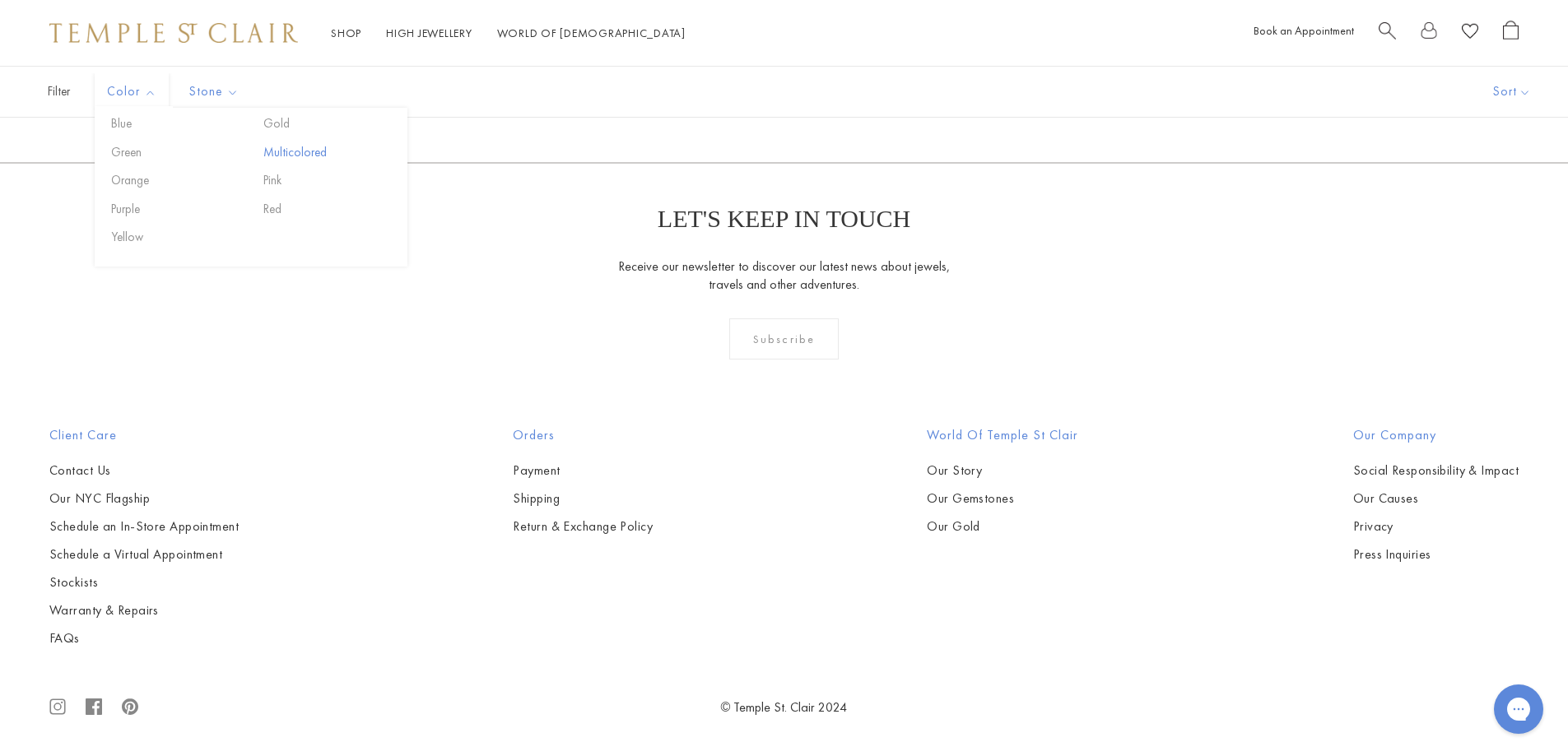
click at [286, 155] on button "Multicolored" at bounding box center [329, 153] width 140 height 19
click at [371, 154] on button "Emerald" at bounding box center [411, 153] width 140 height 19
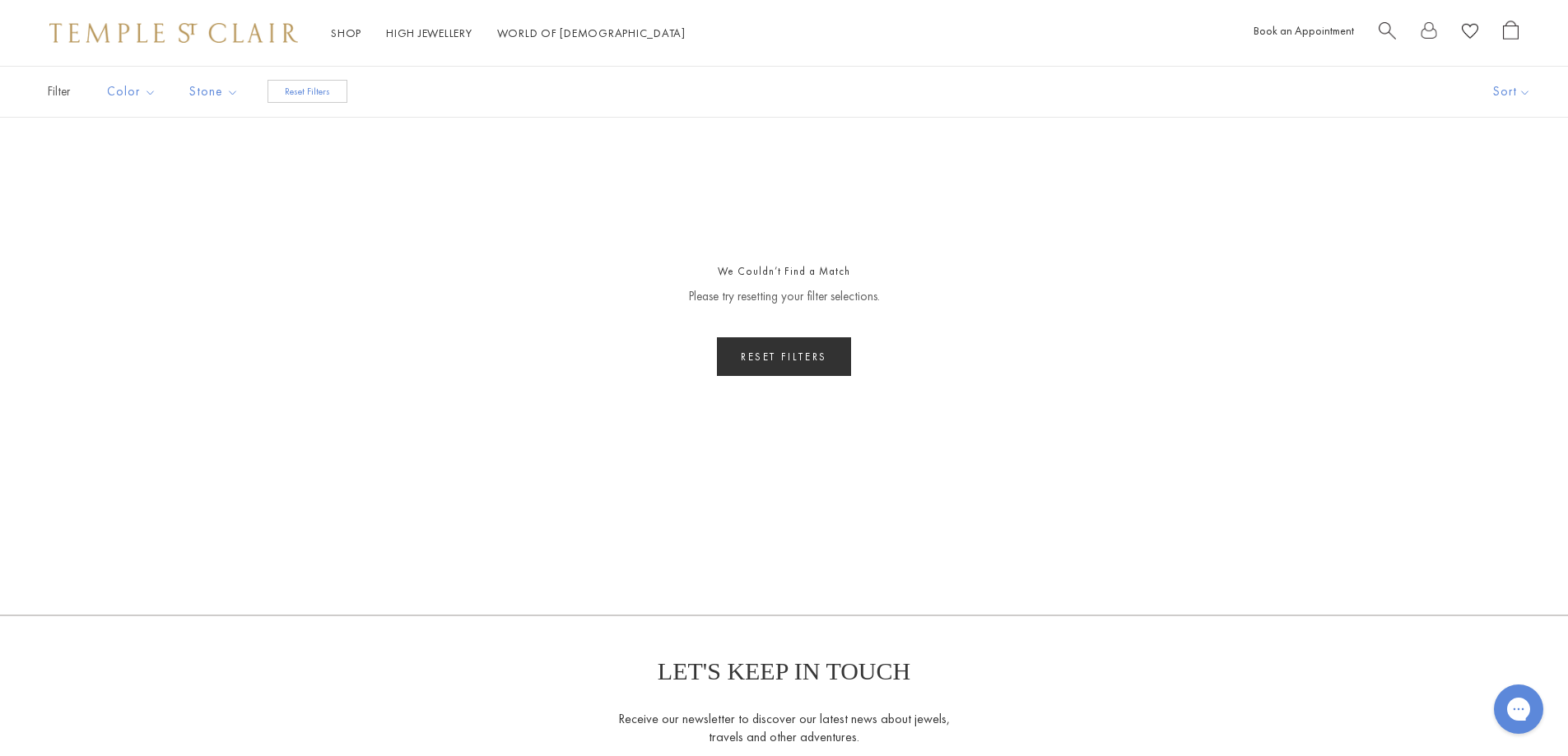
scroll to position [112, 0]
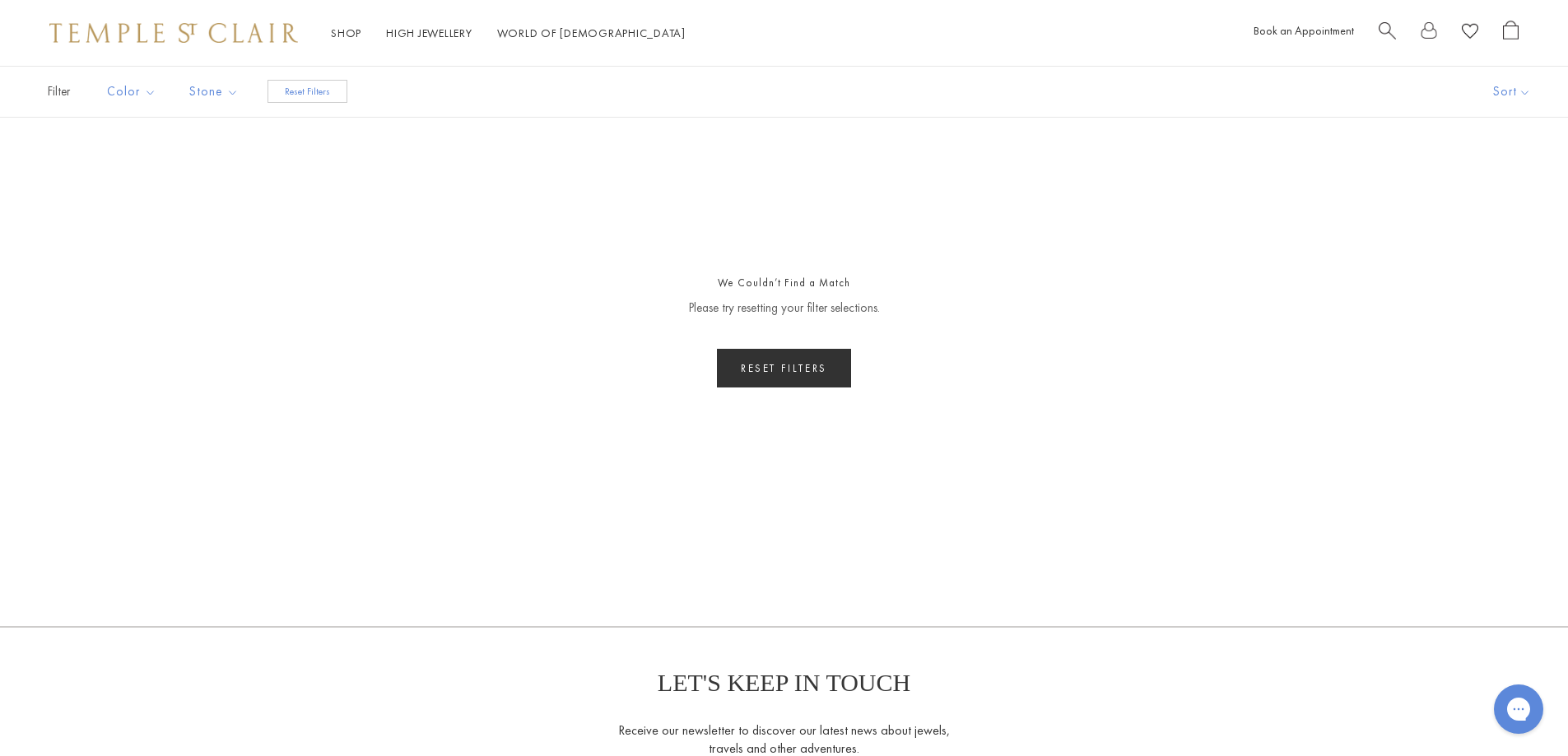
click at [757, 370] on button "Reset Filters" at bounding box center [784, 369] width 134 height 39
